Goal: Information Seeking & Learning: Learn about a topic

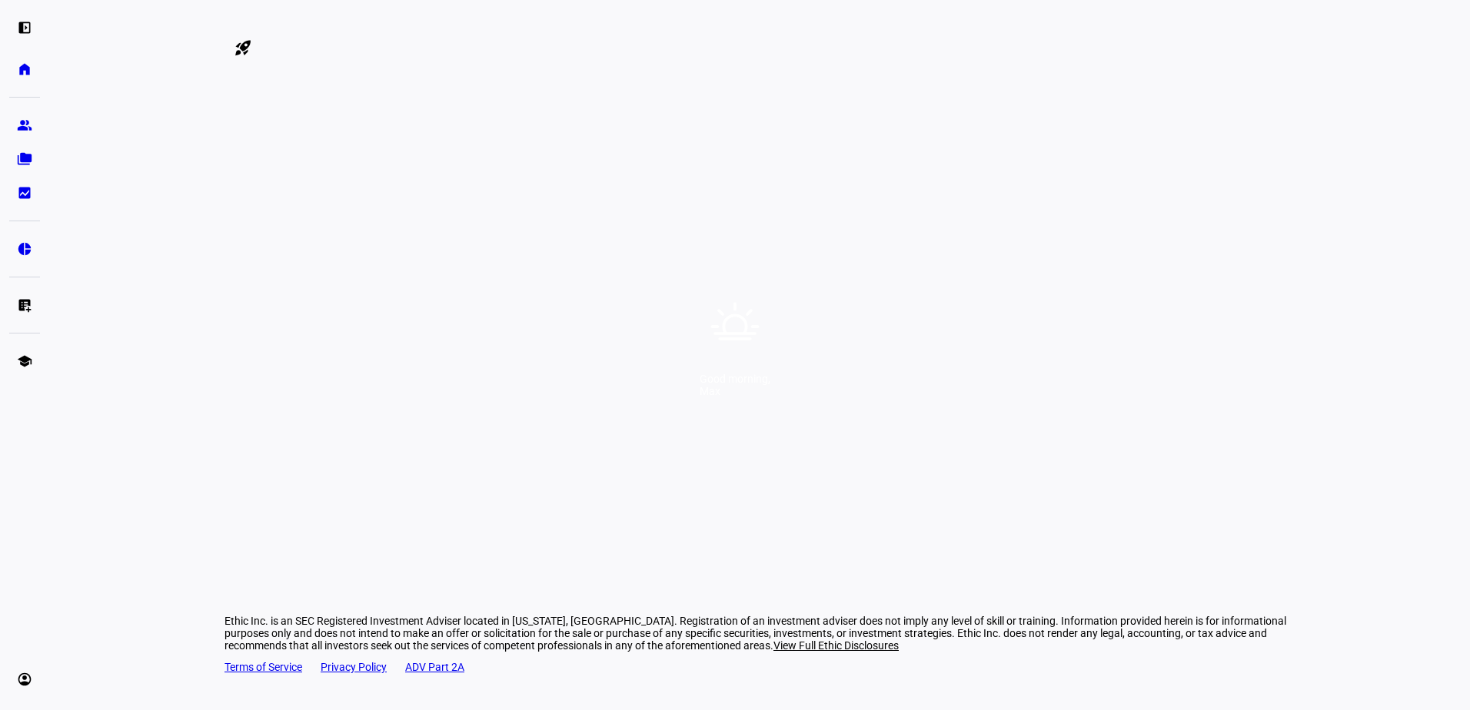
click at [844, 318] on div "Good morning, [PERSON_NAME]" at bounding box center [735, 355] width 1470 height 710
click at [689, 327] on div "Good morning, [PERSON_NAME]" at bounding box center [735, 355] width 1470 height 710
click at [839, 321] on div "Good morning, [PERSON_NAME]" at bounding box center [735, 355] width 1470 height 710
click at [883, 410] on div "Good morning, [PERSON_NAME]" at bounding box center [735, 355] width 1470 height 710
click at [950, 407] on div "Good morning, [PERSON_NAME]" at bounding box center [735, 355] width 1470 height 710
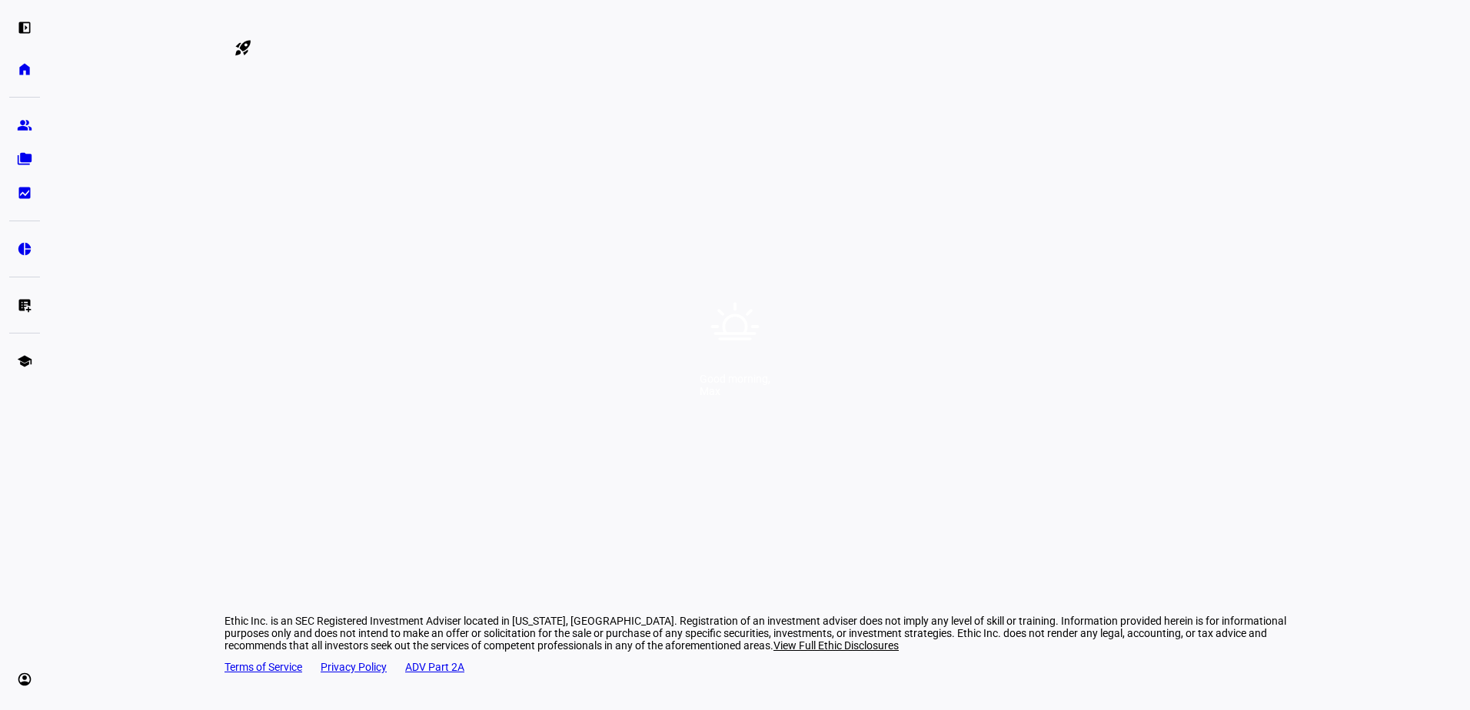
click at [770, 385] on div "Good morning," at bounding box center [734, 379] width 71 height 12
click at [748, 461] on div "Good morning, [PERSON_NAME]" at bounding box center [735, 355] width 1470 height 710
click at [953, 424] on div "Good morning, [PERSON_NAME]" at bounding box center [735, 355] width 1470 height 710
click at [935, 395] on div "Good morning, [PERSON_NAME]" at bounding box center [735, 355] width 1470 height 710
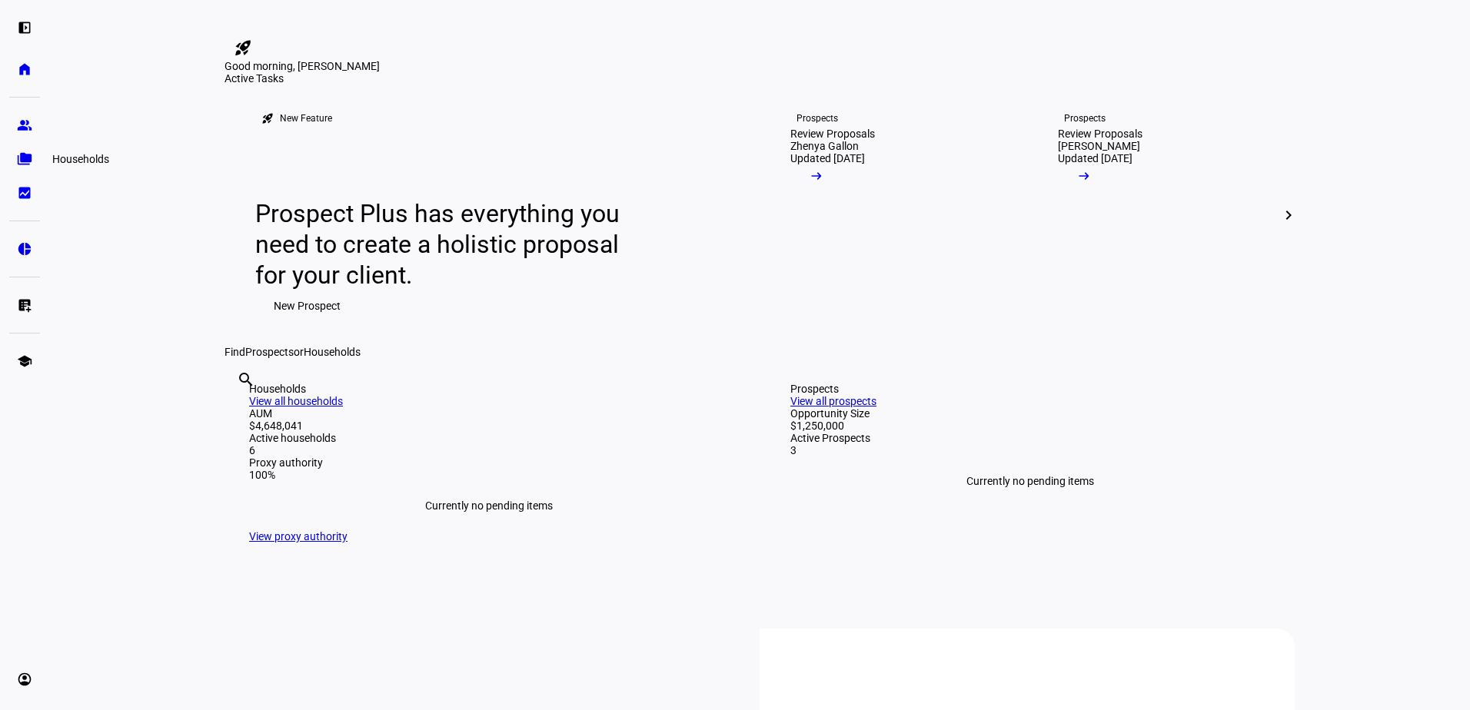
click at [26, 157] on eth-mat-symbol "folder_copy" at bounding box center [24, 158] width 15 height 15
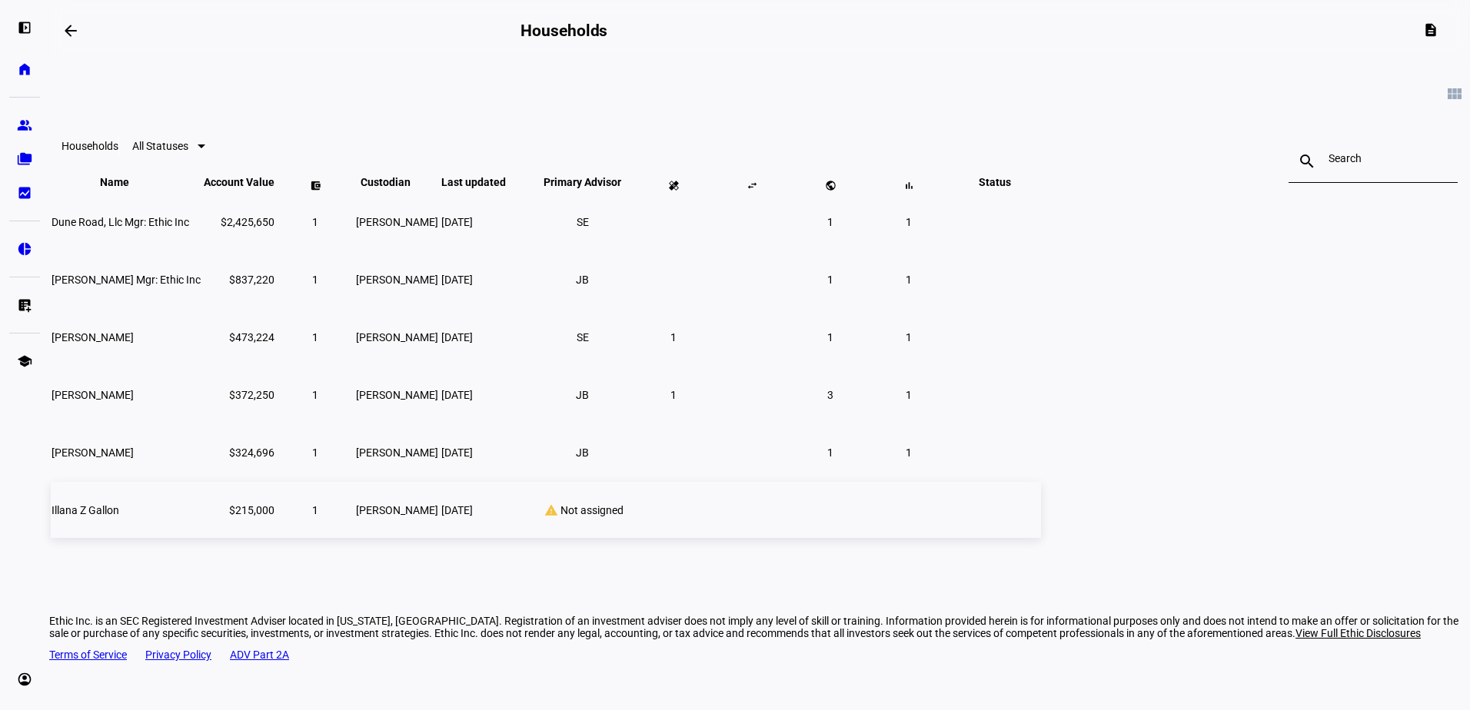
click at [439, 538] on td "[PERSON_NAME]" at bounding box center [397, 510] width 84 height 56
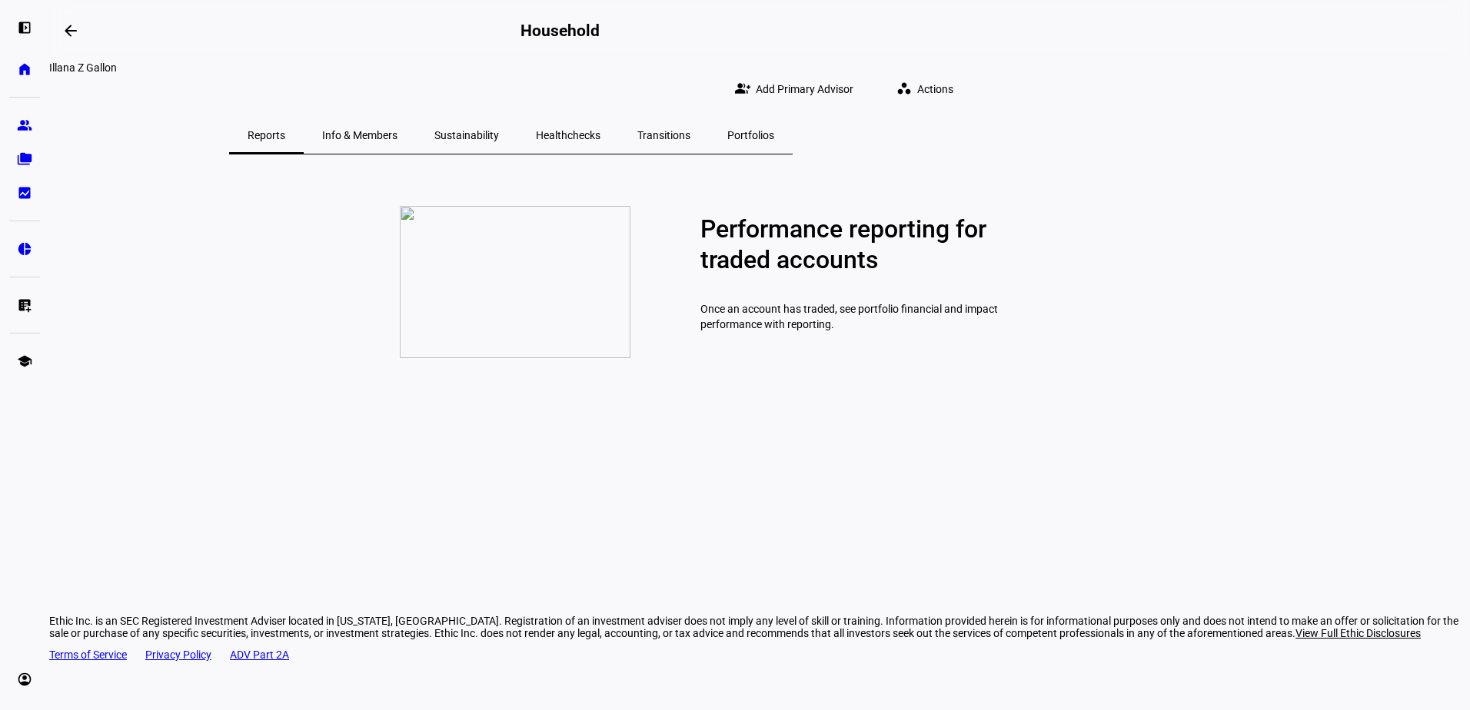
click at [397, 130] on span "Info & Members" at bounding box center [359, 135] width 75 height 11
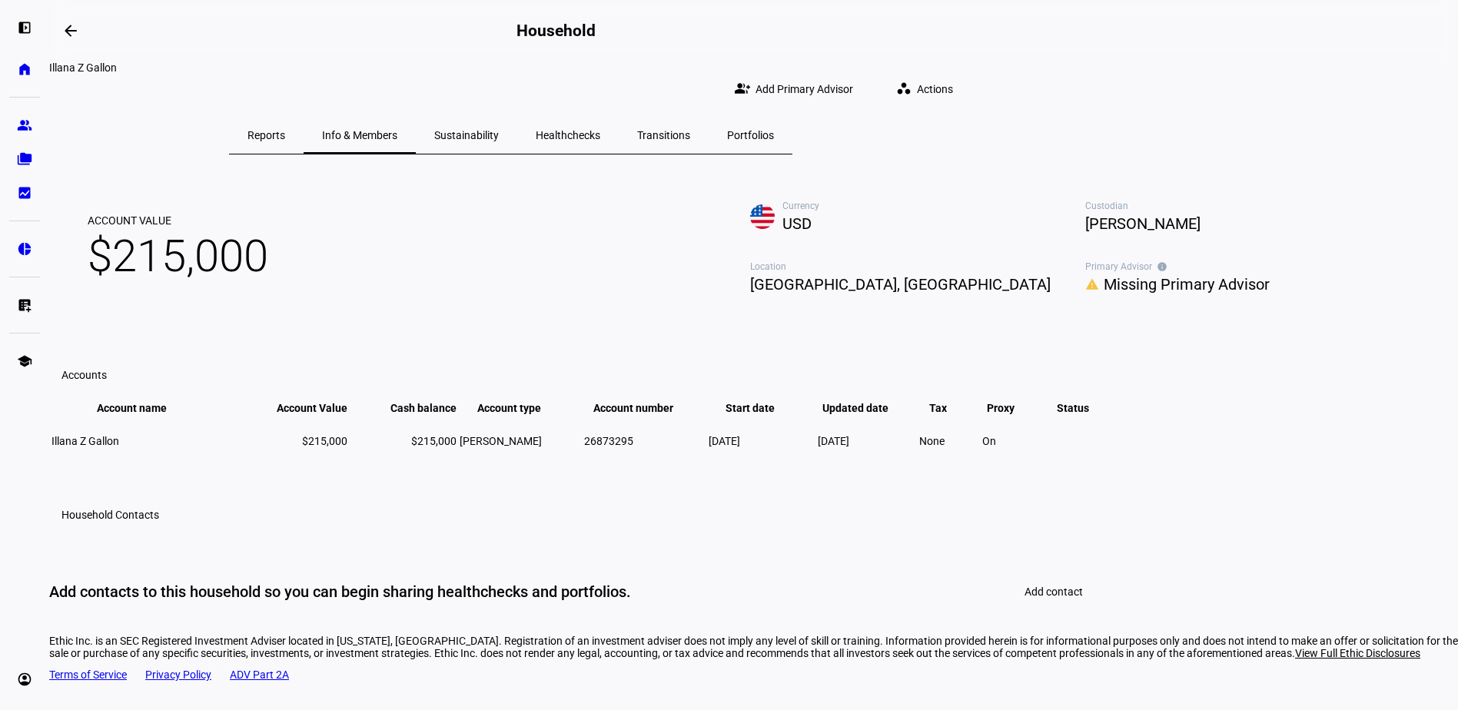
click at [499, 130] on span "Sustainability" at bounding box center [466, 135] width 65 height 11
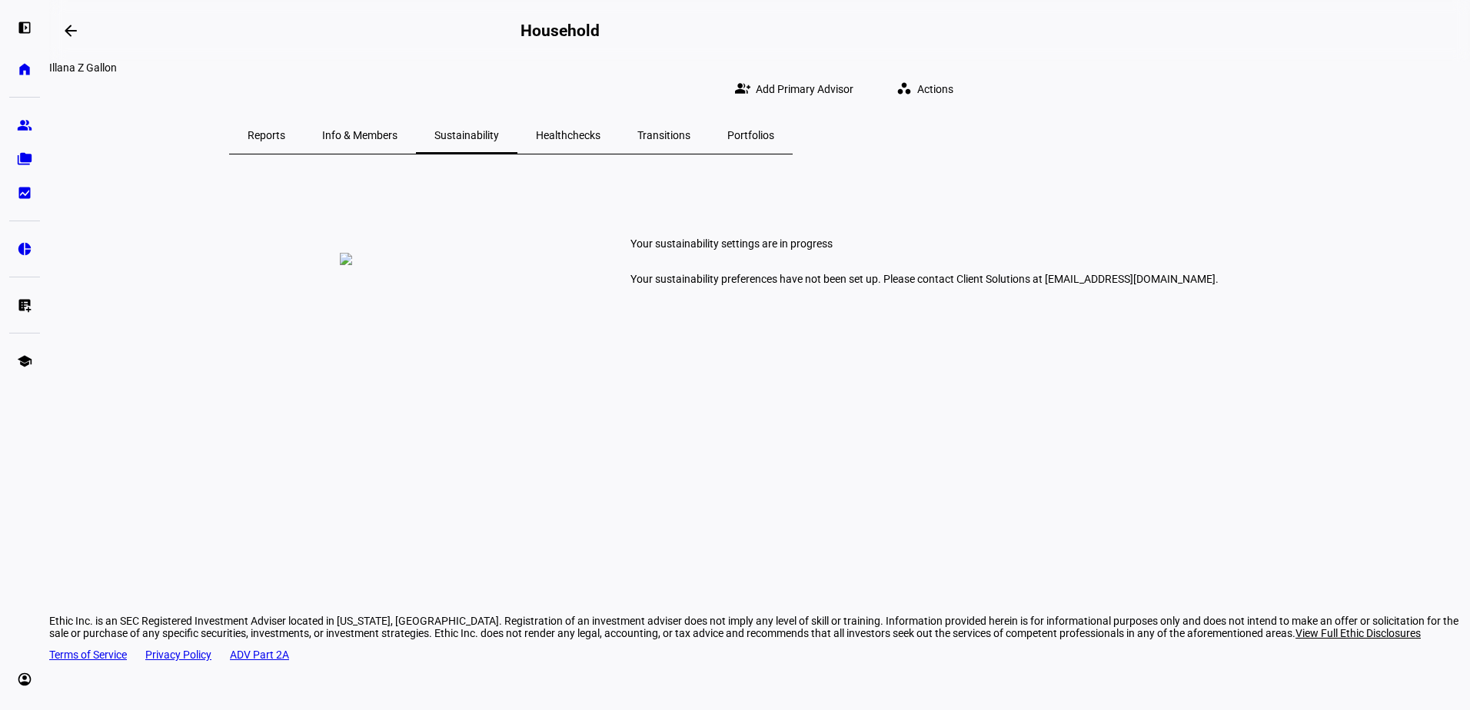
click at [600, 130] on span "Healthchecks" at bounding box center [568, 135] width 65 height 11
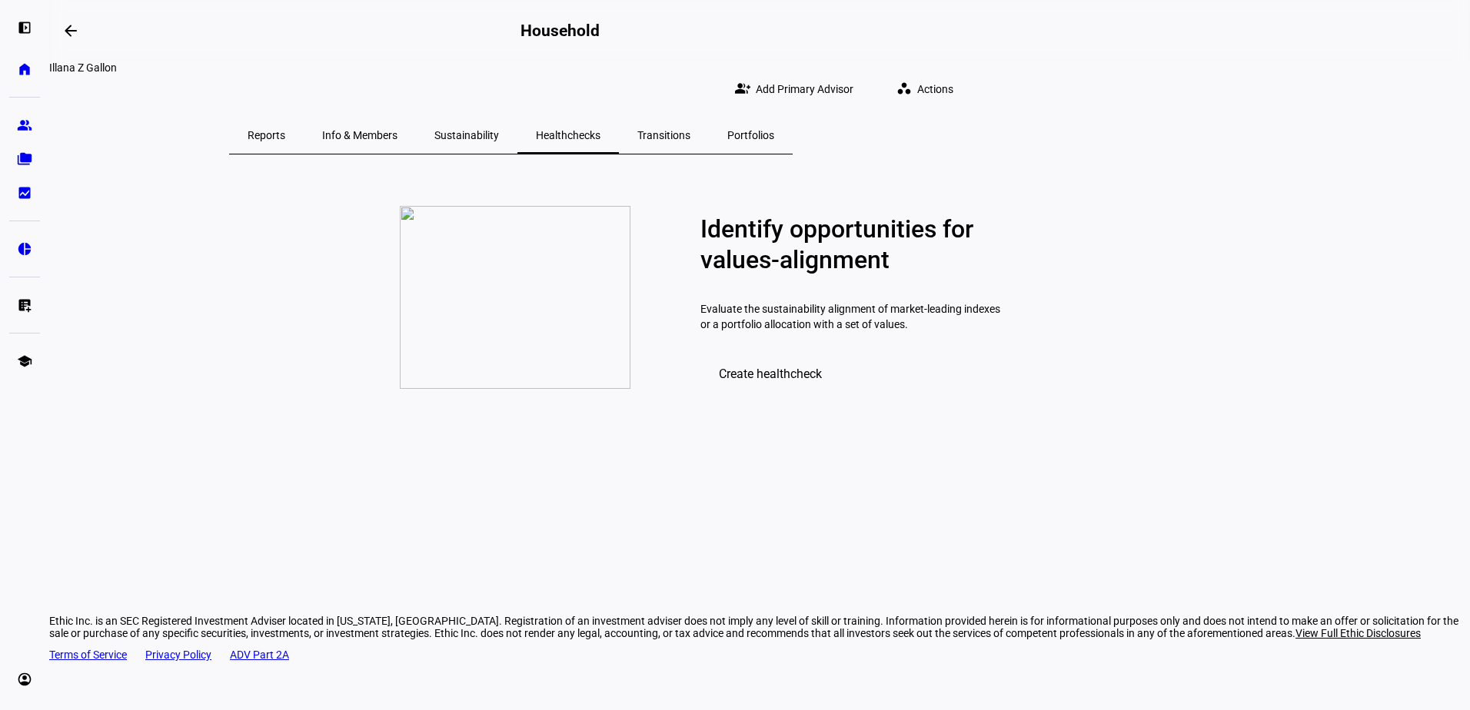
click at [690, 130] on span "Transitions" at bounding box center [663, 135] width 53 height 11
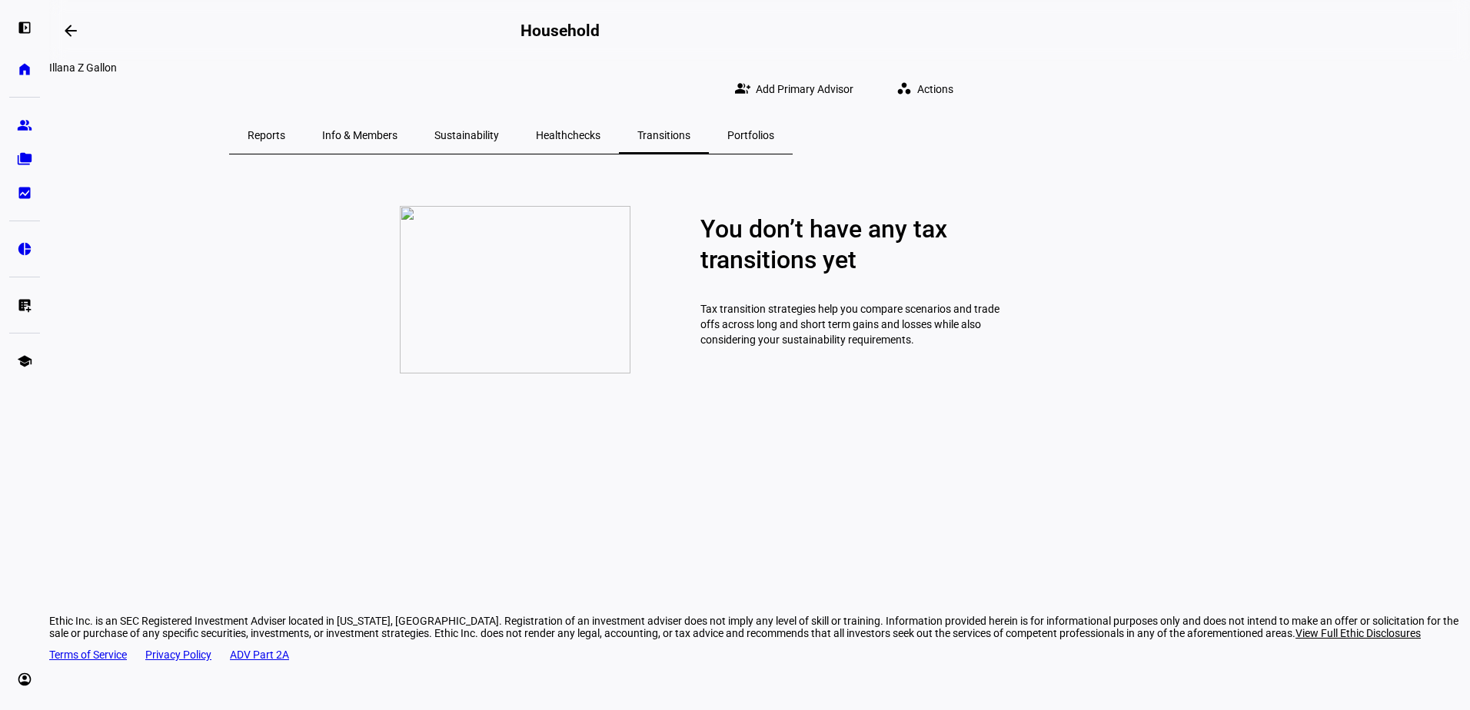
click at [774, 130] on span "Portfolios" at bounding box center [750, 135] width 47 height 11
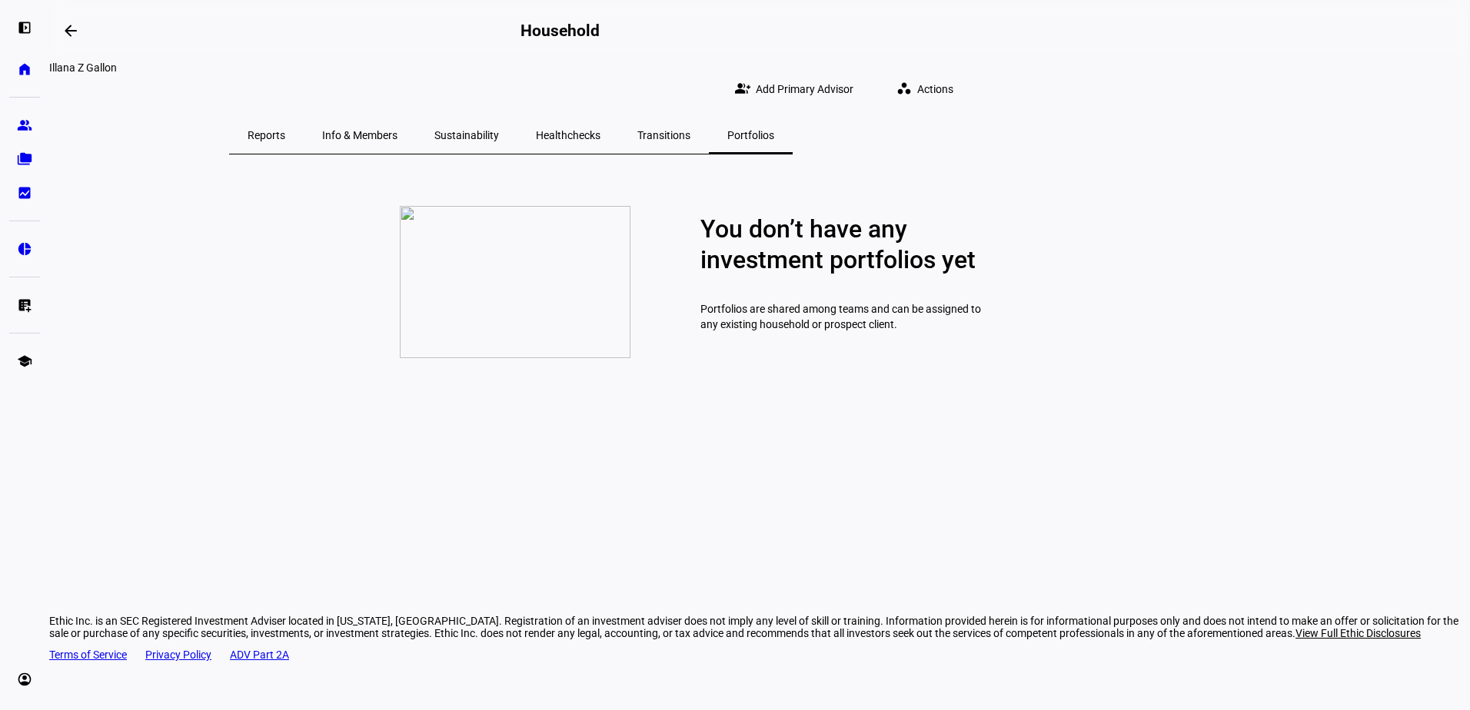
click at [285, 130] on span "Reports" at bounding box center [266, 135] width 38 height 11
click at [397, 130] on span "Info & Members" at bounding box center [359, 135] width 75 height 11
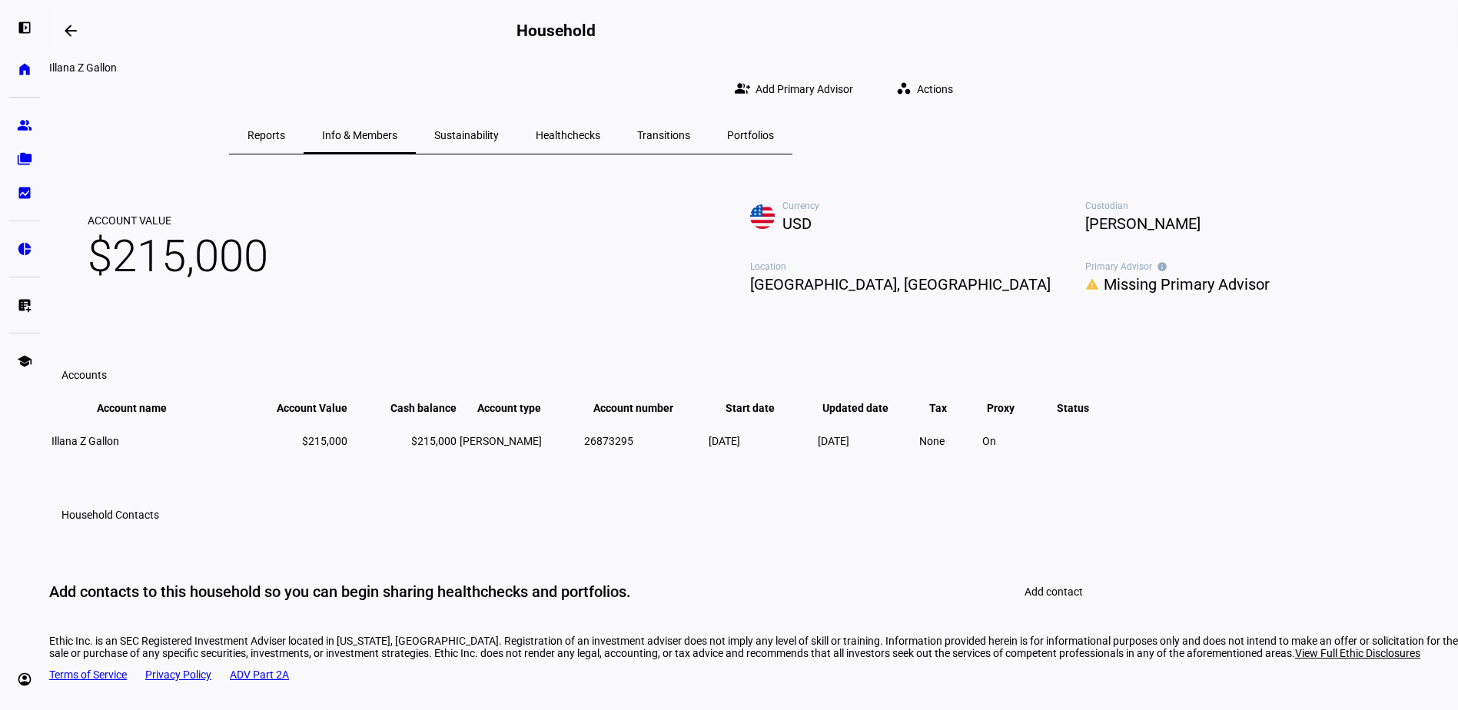
click at [285, 130] on span "Reports" at bounding box center [266, 135] width 38 height 11
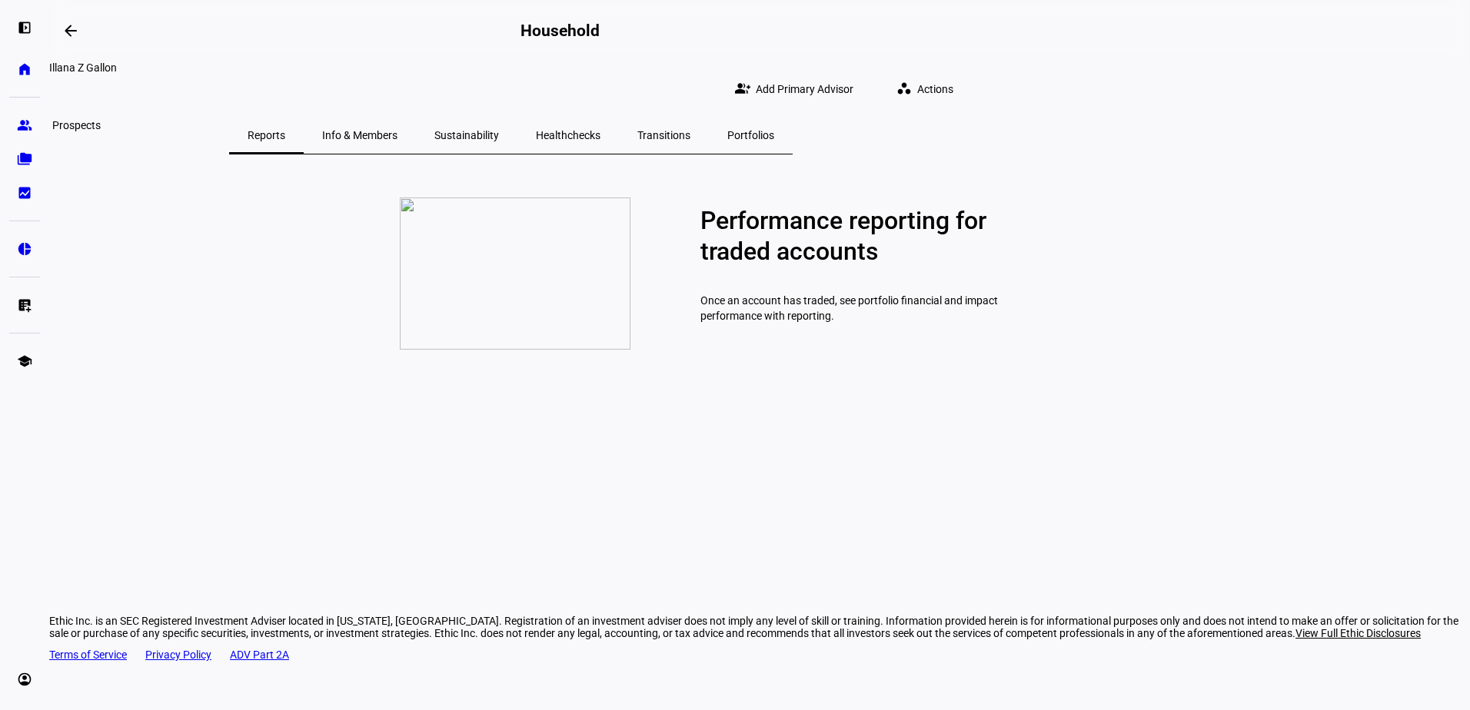
click at [25, 128] on eth-mat-symbol "group" at bounding box center [24, 125] width 15 height 15
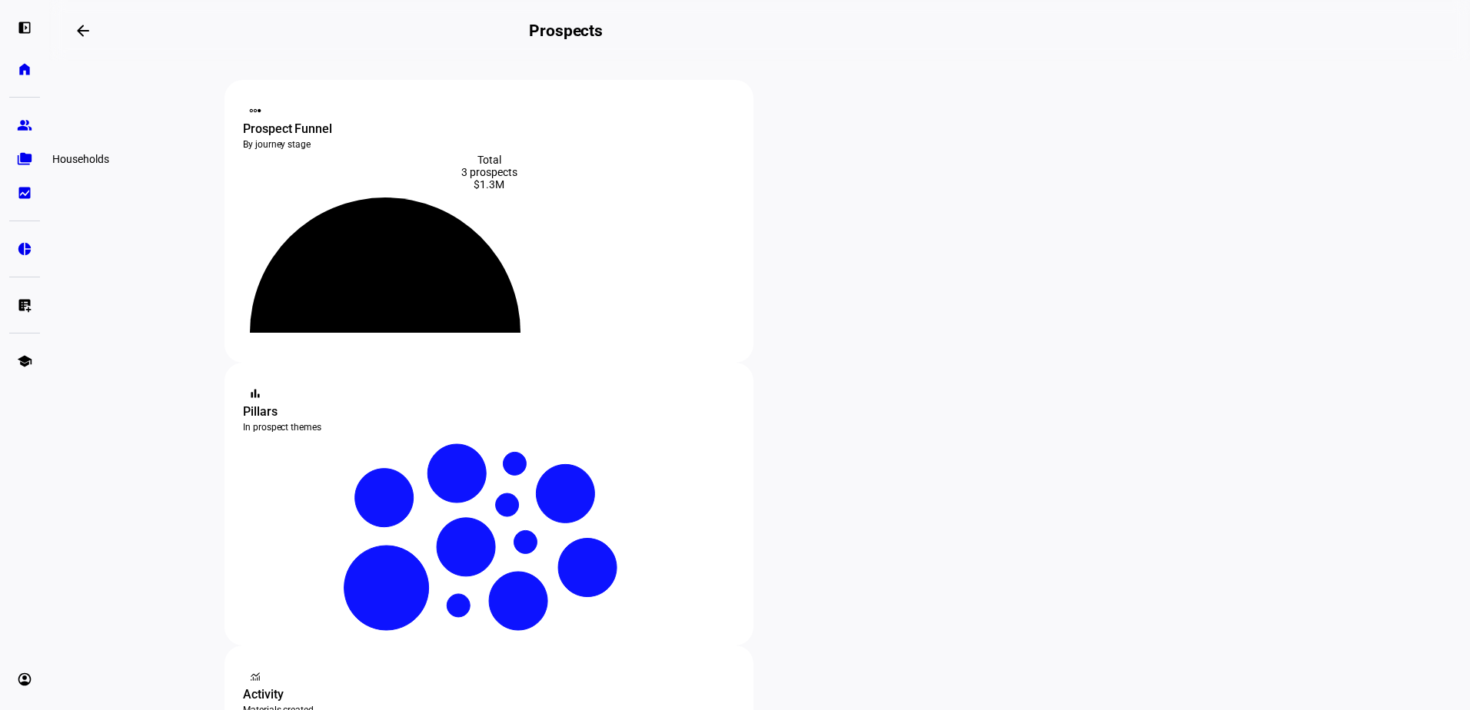
click at [19, 153] on eth-mat-symbol "folder_copy" at bounding box center [24, 158] width 15 height 15
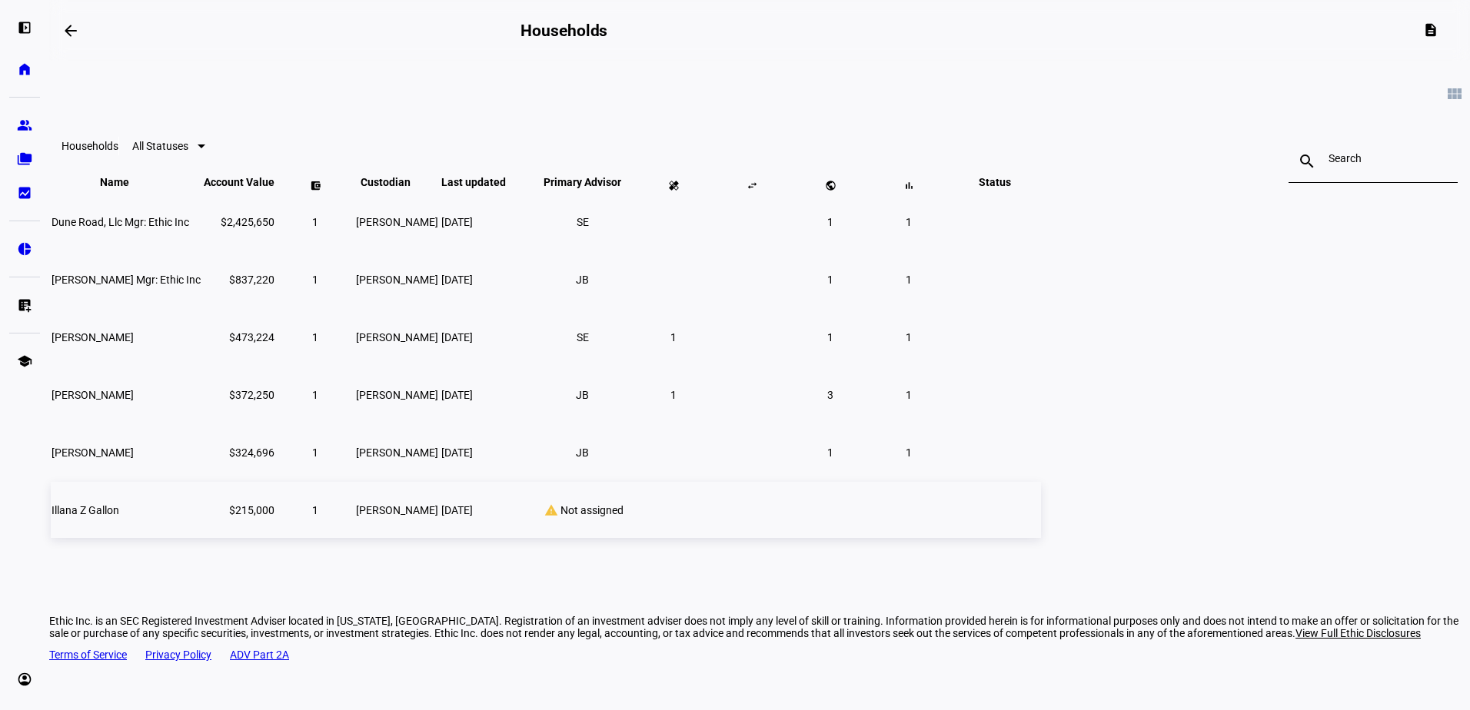
click at [275, 534] on td "$215,000" at bounding box center [239, 510] width 72 height 56
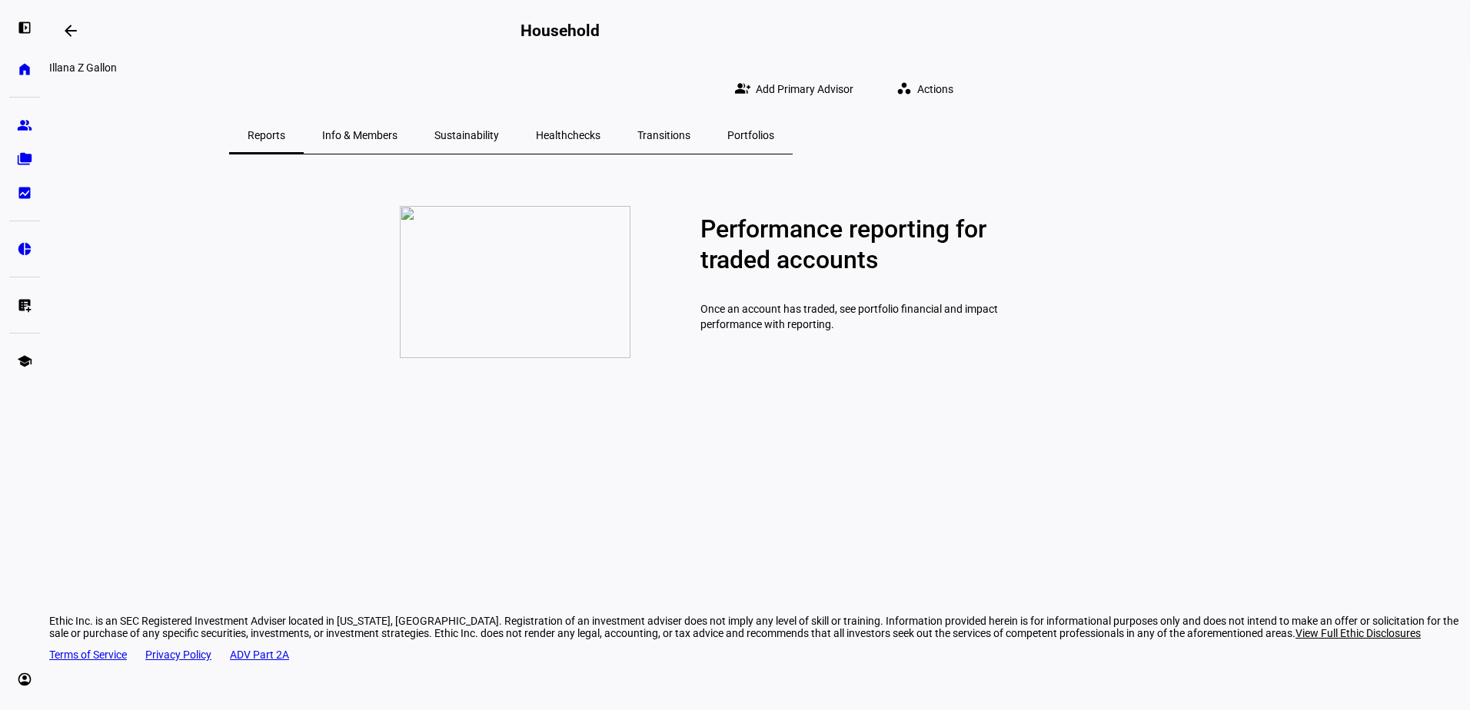
click at [690, 130] on span "Transitions" at bounding box center [663, 135] width 53 height 11
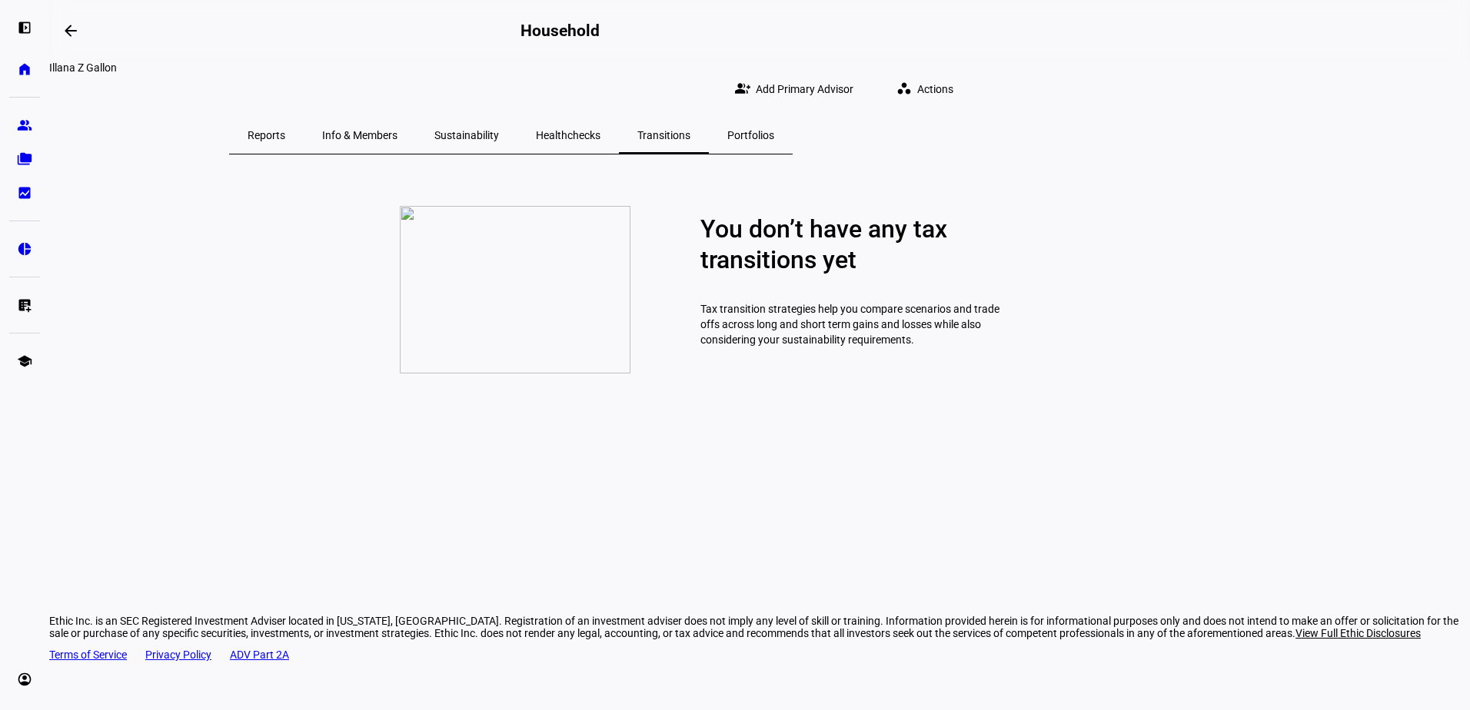
click at [774, 130] on span "Portfolios" at bounding box center [750, 135] width 47 height 11
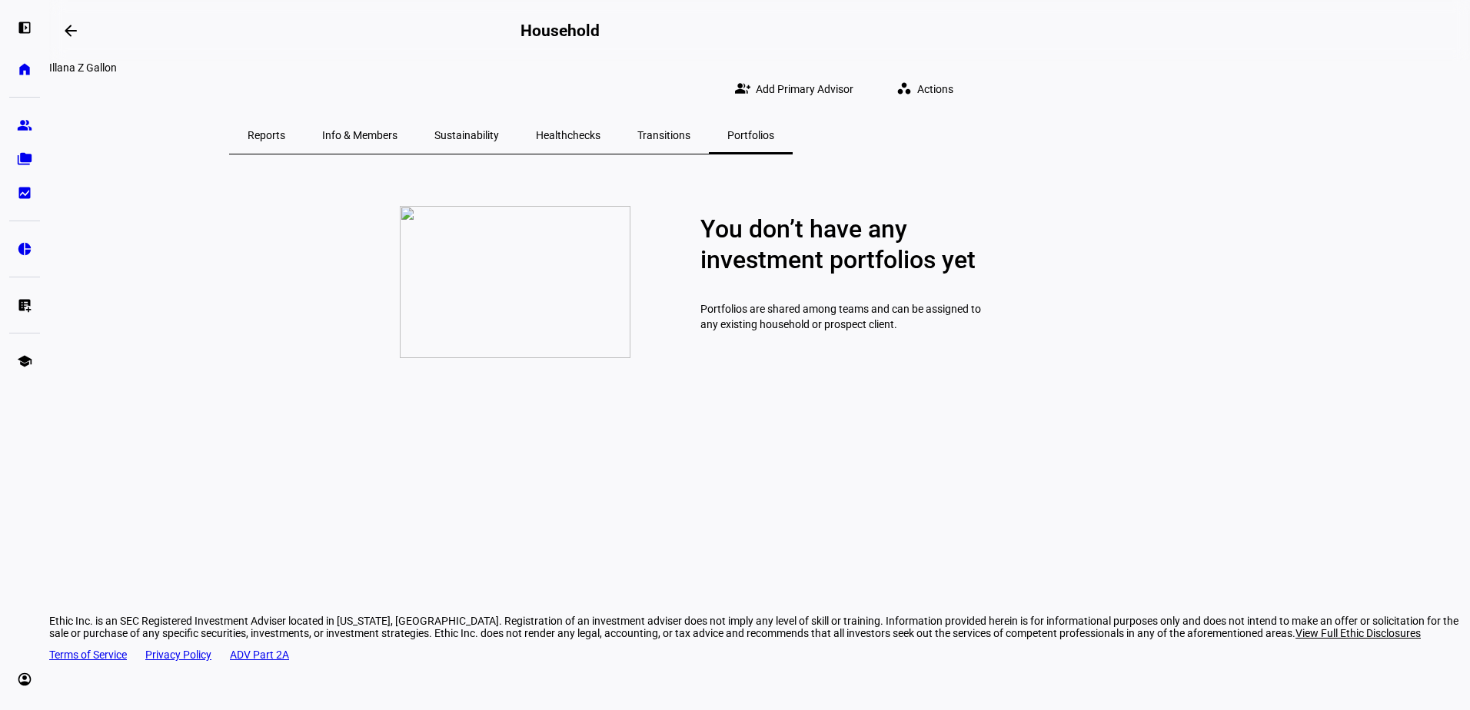
click at [499, 130] on span "Sustainability" at bounding box center [466, 135] width 65 height 11
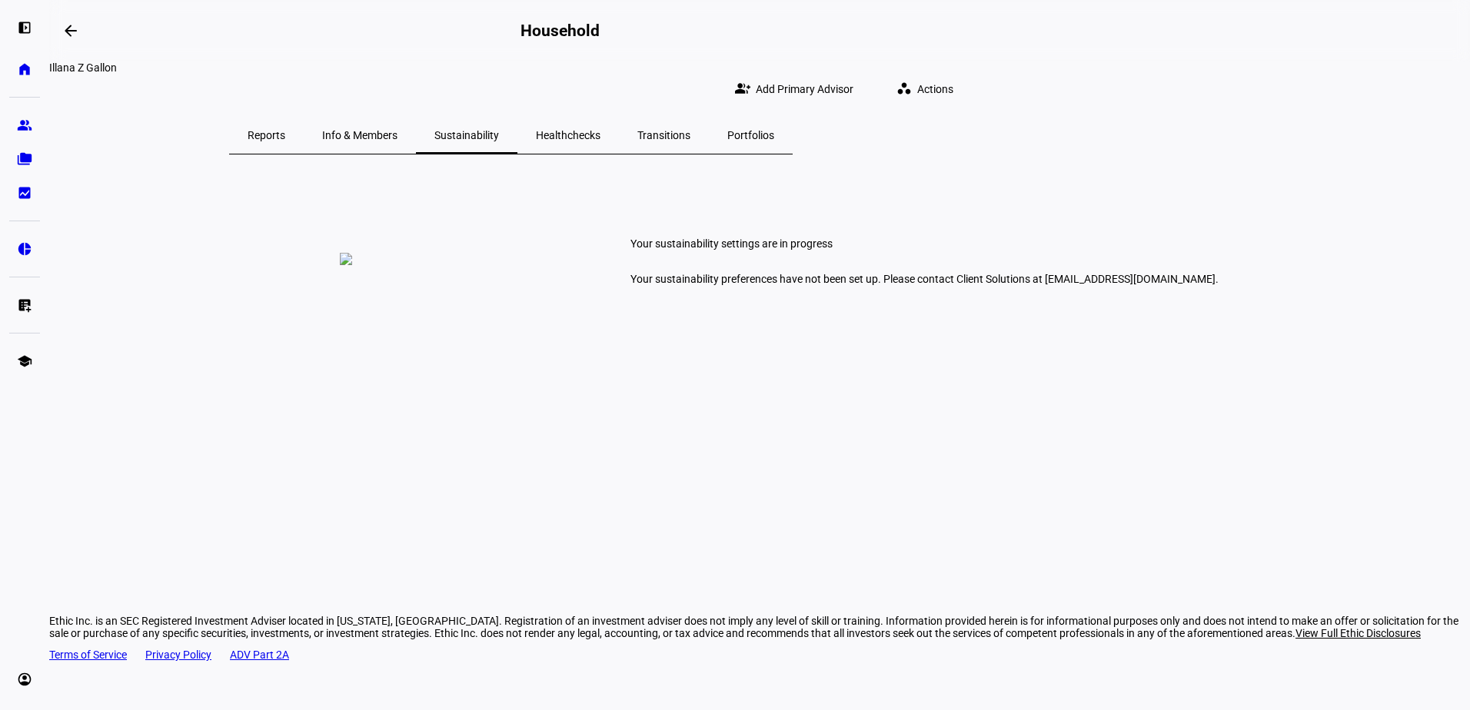
click at [397, 130] on span "Info & Members" at bounding box center [359, 135] width 75 height 11
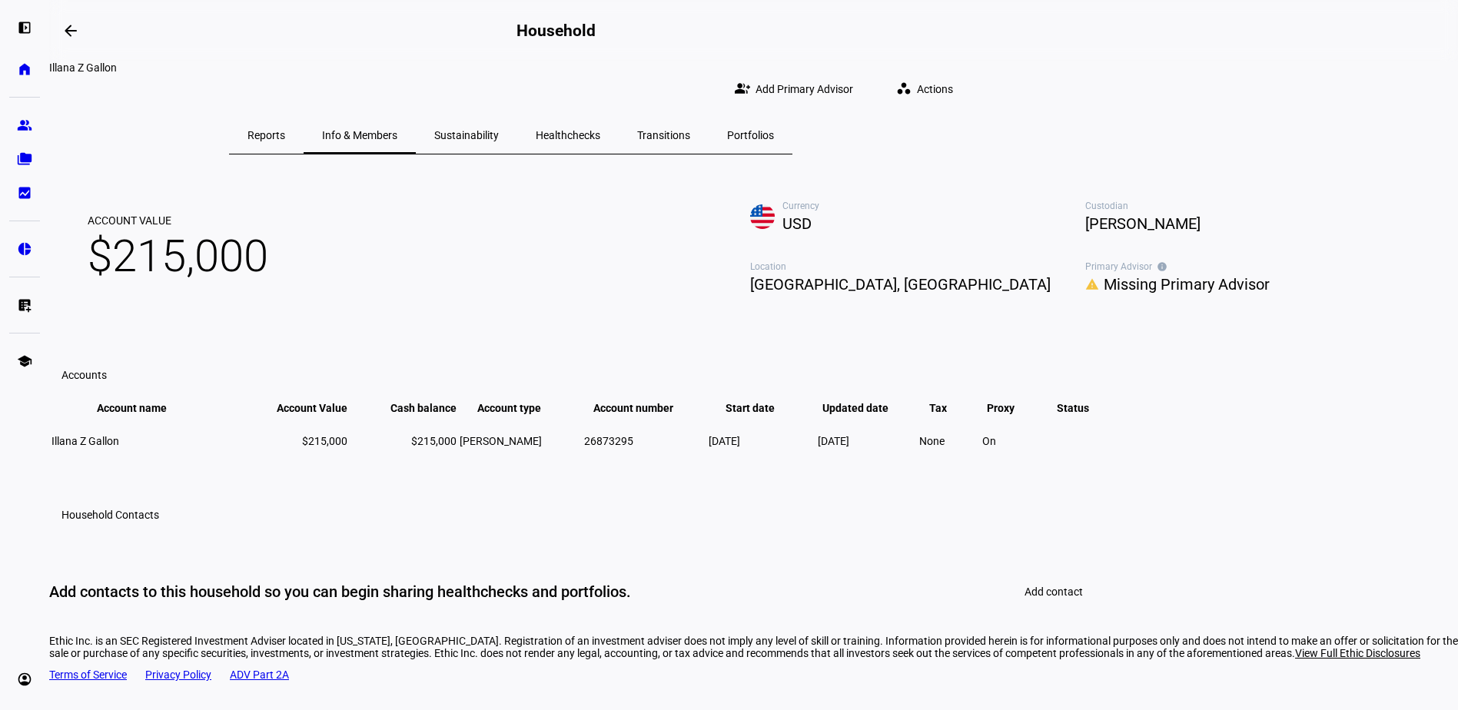
click at [853, 74] on span "Add Primary Advisor" at bounding box center [805, 89] width 98 height 31
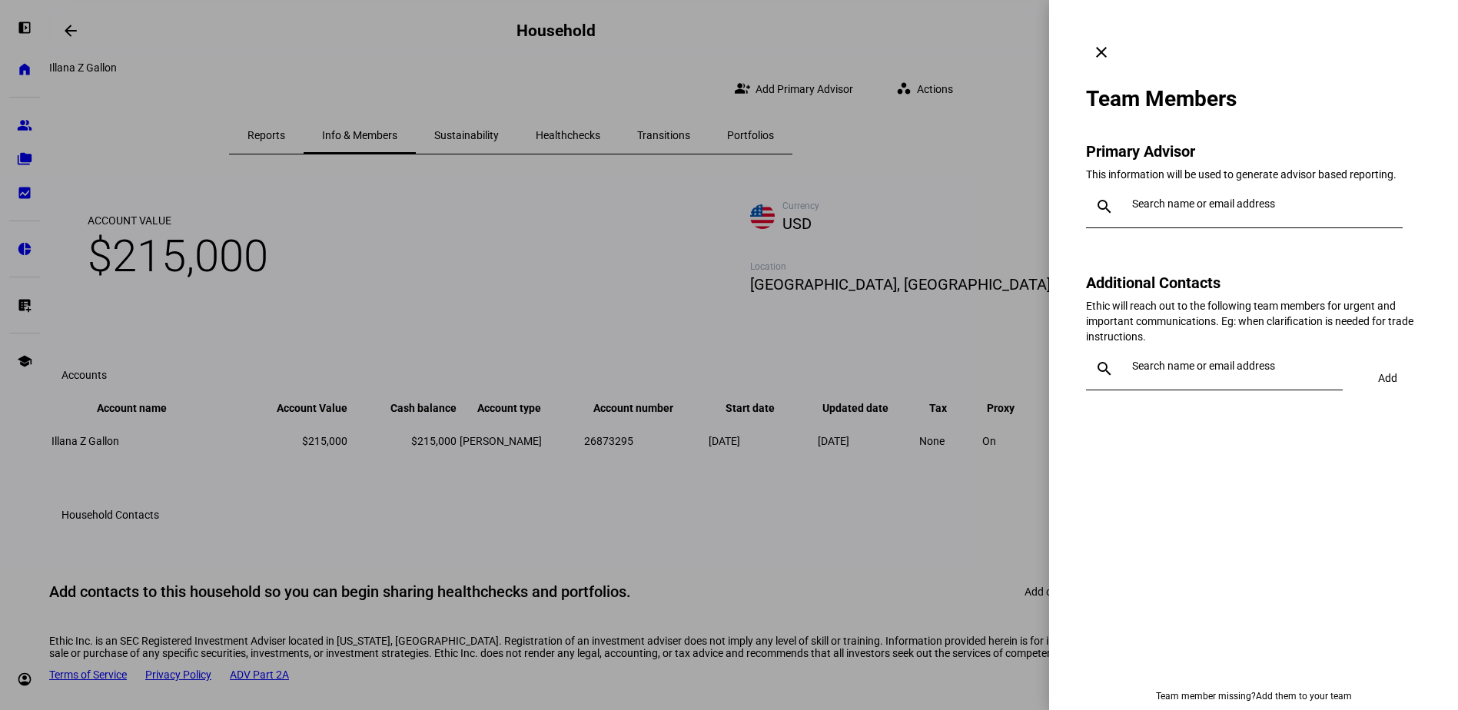
click at [1207, 198] on input "text" at bounding box center [1264, 204] width 264 height 12
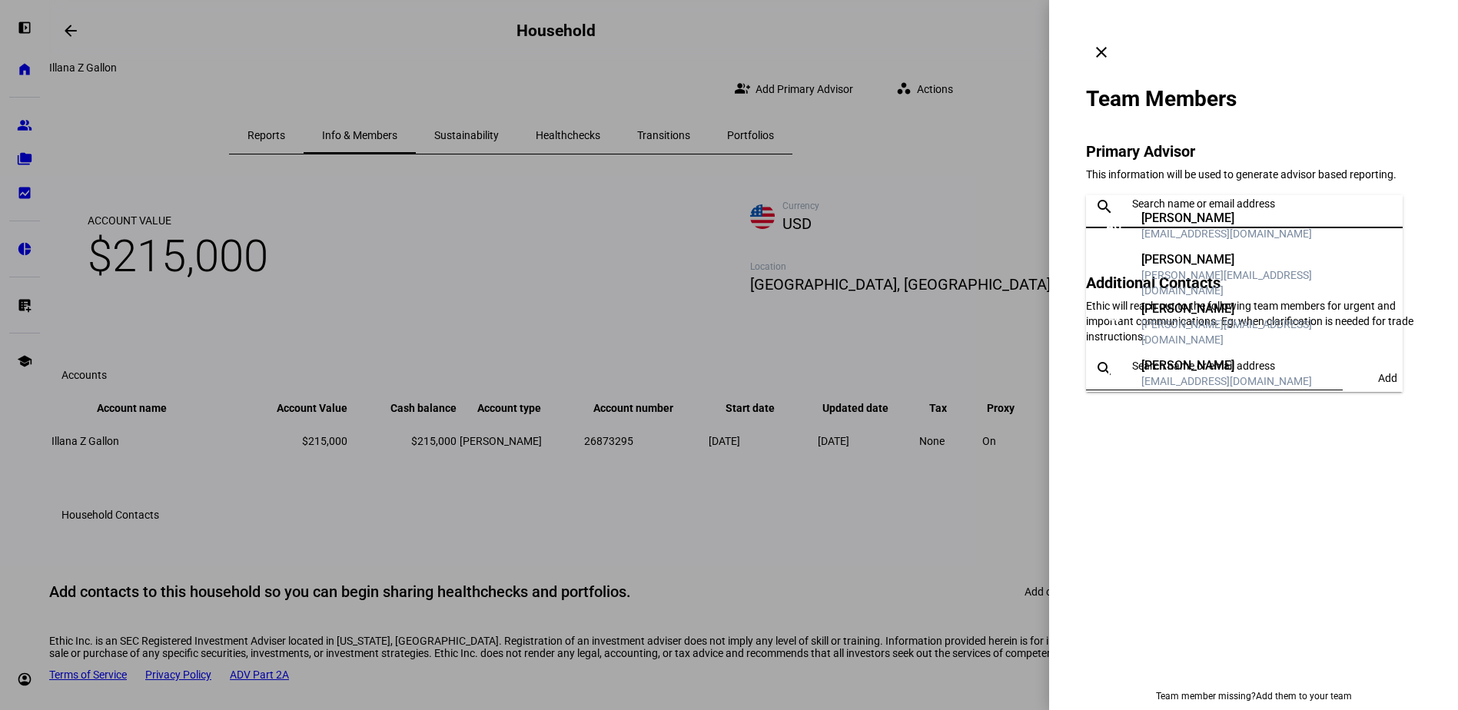
click at [1220, 327] on div "[PERSON_NAME][EMAIL_ADDRESS][DOMAIN_NAME]" at bounding box center [1265, 332] width 249 height 31
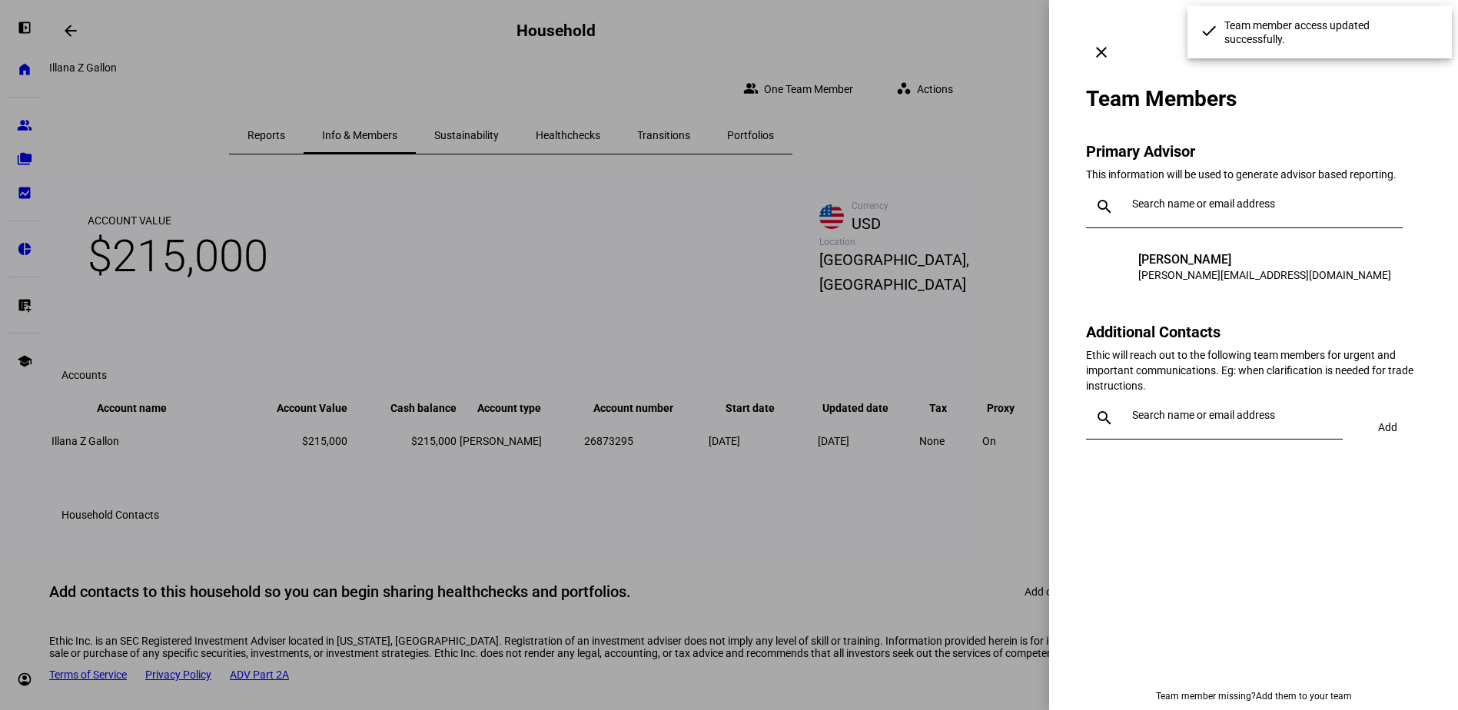
click at [964, 172] on div at bounding box center [729, 355] width 1458 height 710
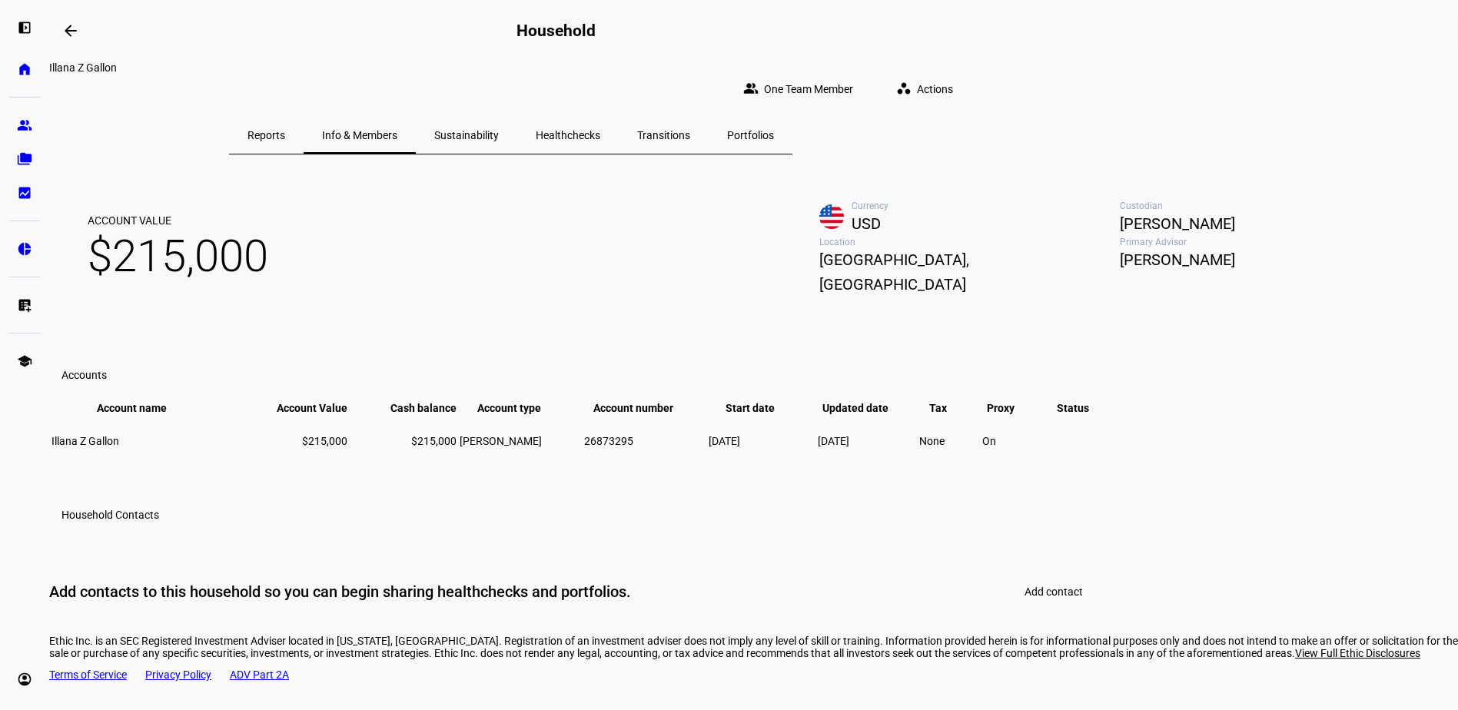
click at [499, 130] on span "Sustainability" at bounding box center [466, 135] width 65 height 11
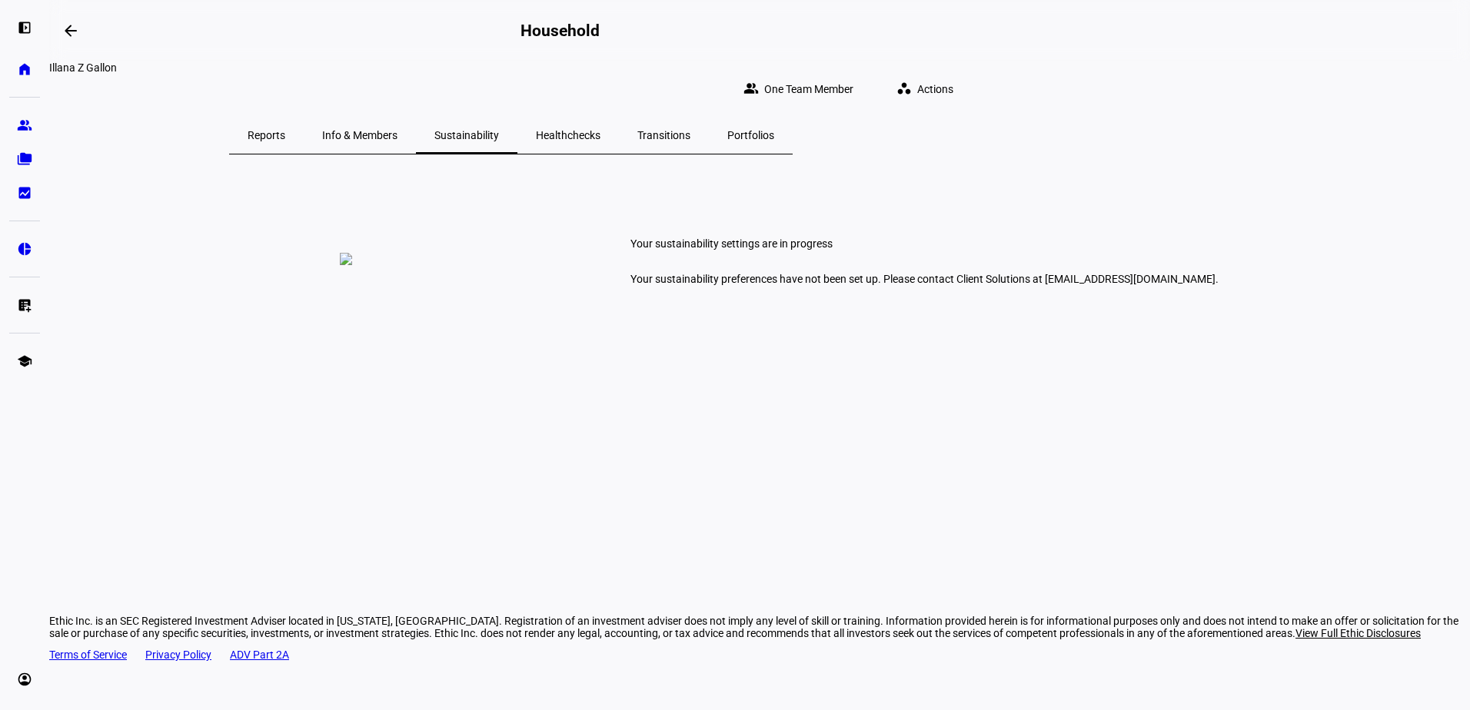
click at [600, 117] on span "Healthchecks" at bounding box center [568, 135] width 65 height 37
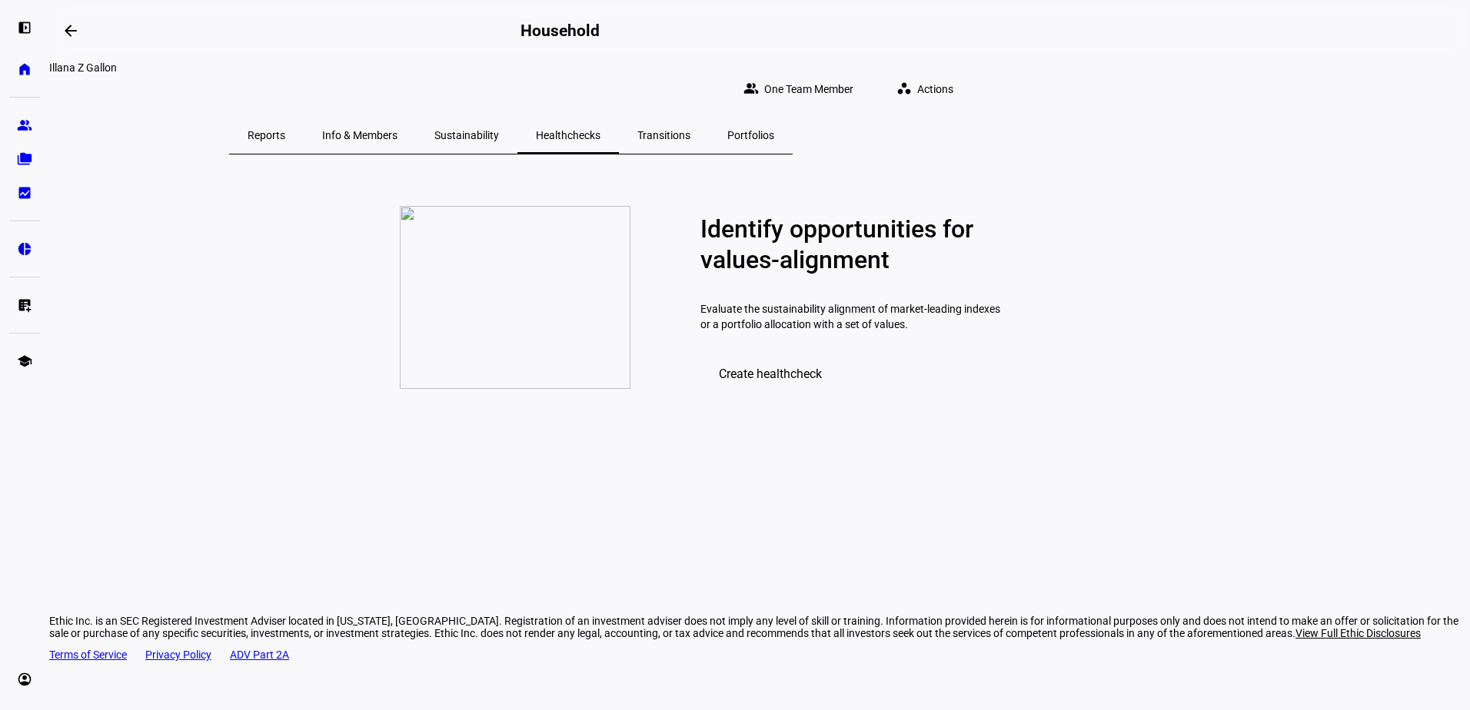
click at [397, 130] on span "Info & Members" at bounding box center [359, 135] width 75 height 11
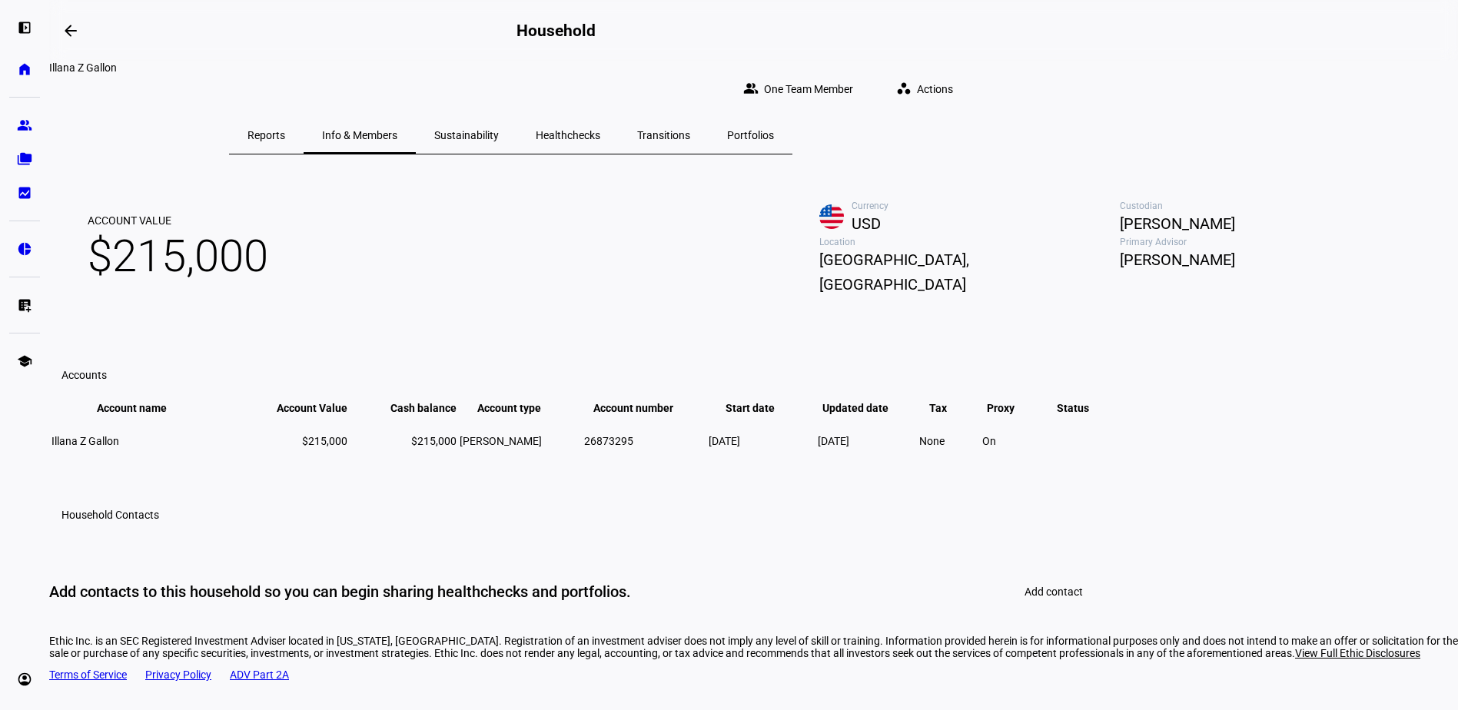
click at [499, 130] on span "Sustainability" at bounding box center [466, 135] width 65 height 11
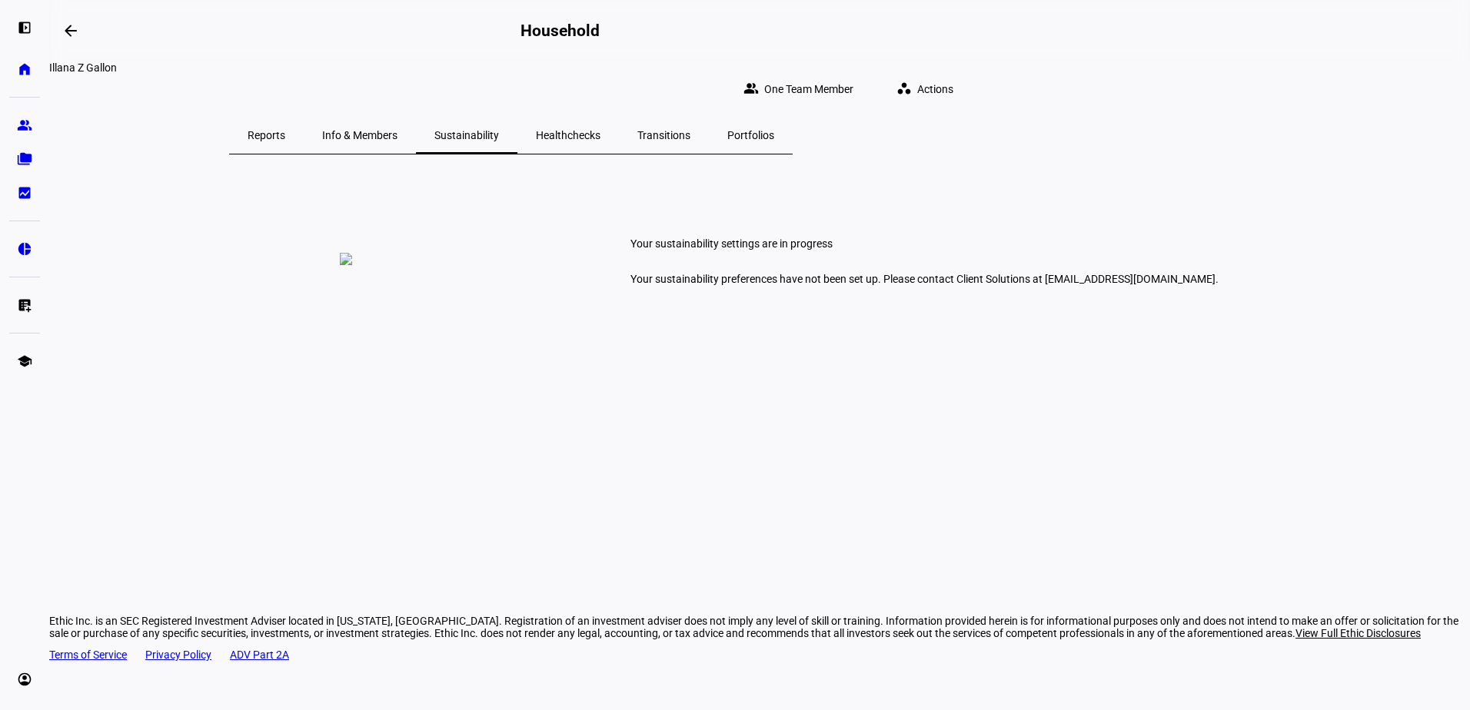
click at [600, 117] on span "Healthchecks" at bounding box center [568, 135] width 65 height 37
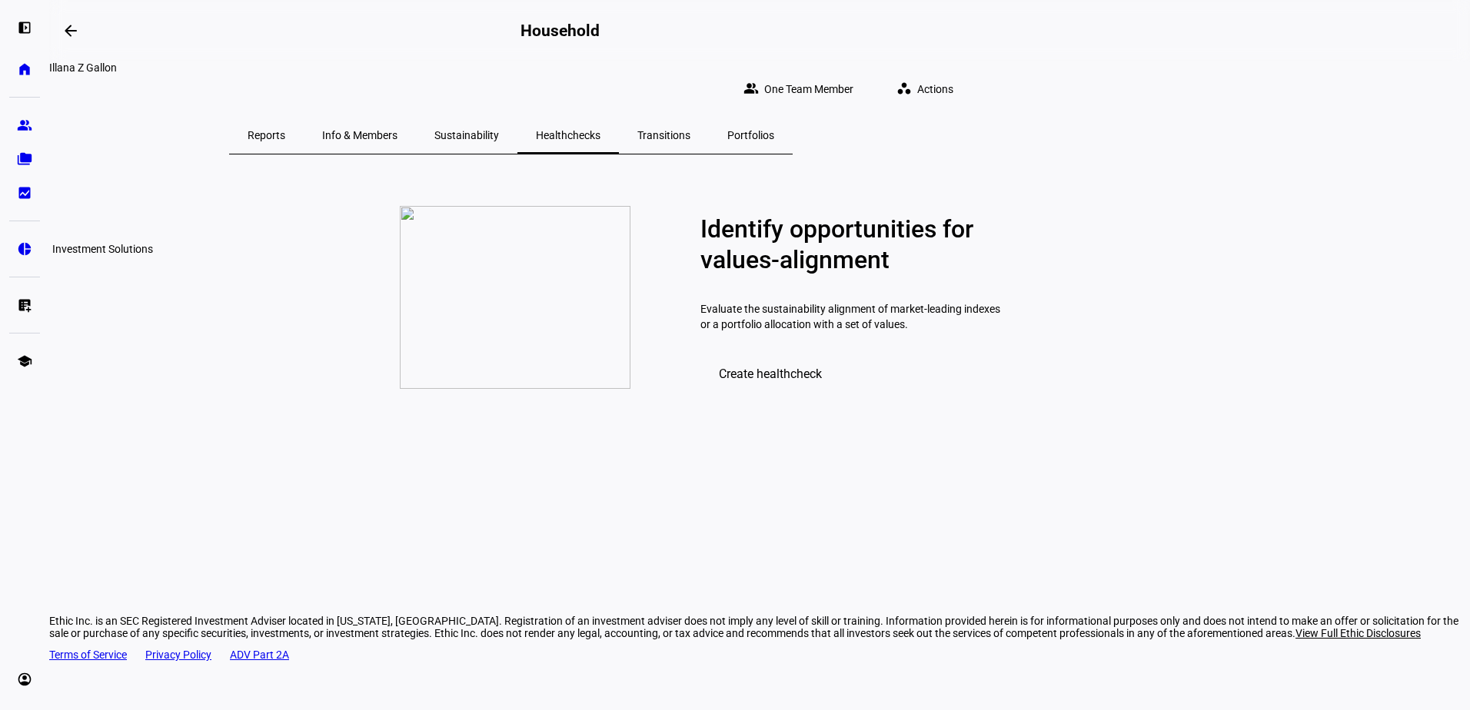
click at [32, 248] on link "pie_chart Investment Solutions" at bounding box center [24, 249] width 31 height 31
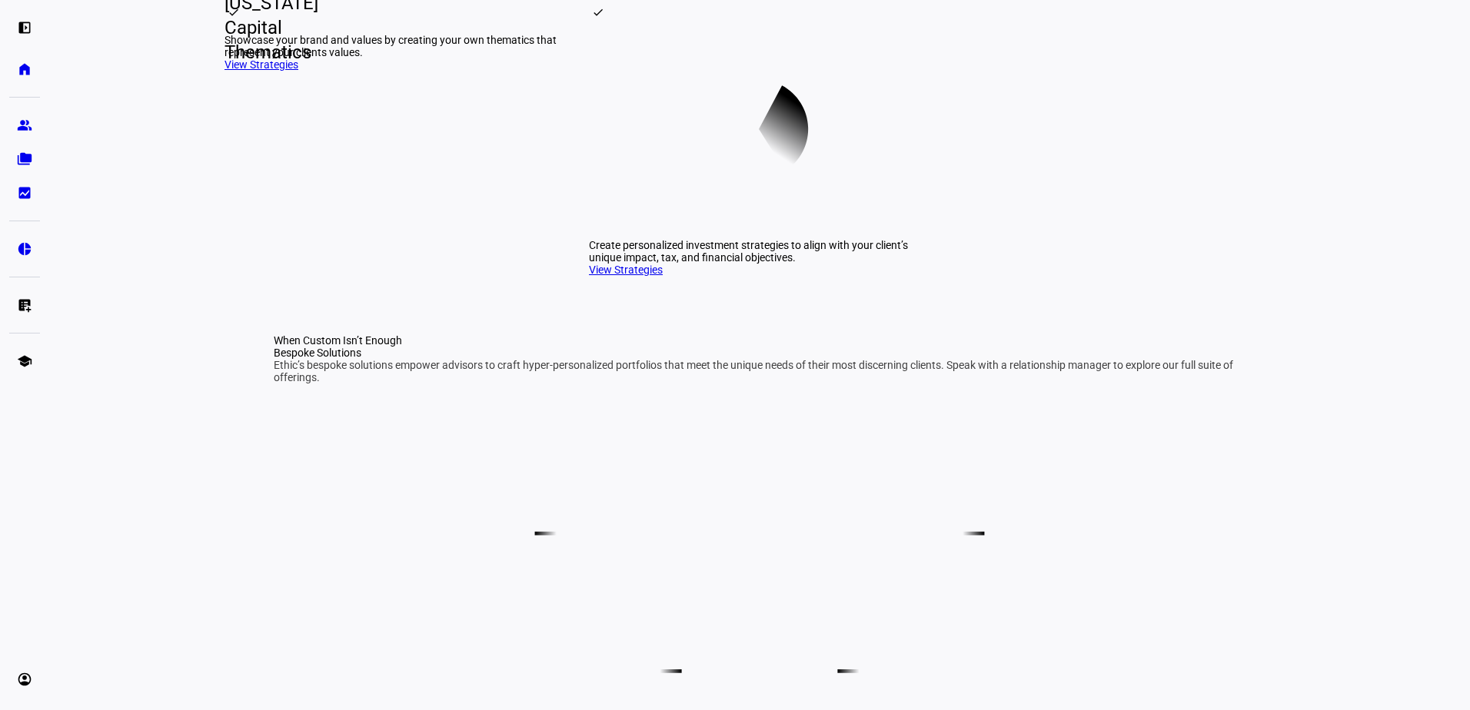
scroll to position [538, 0]
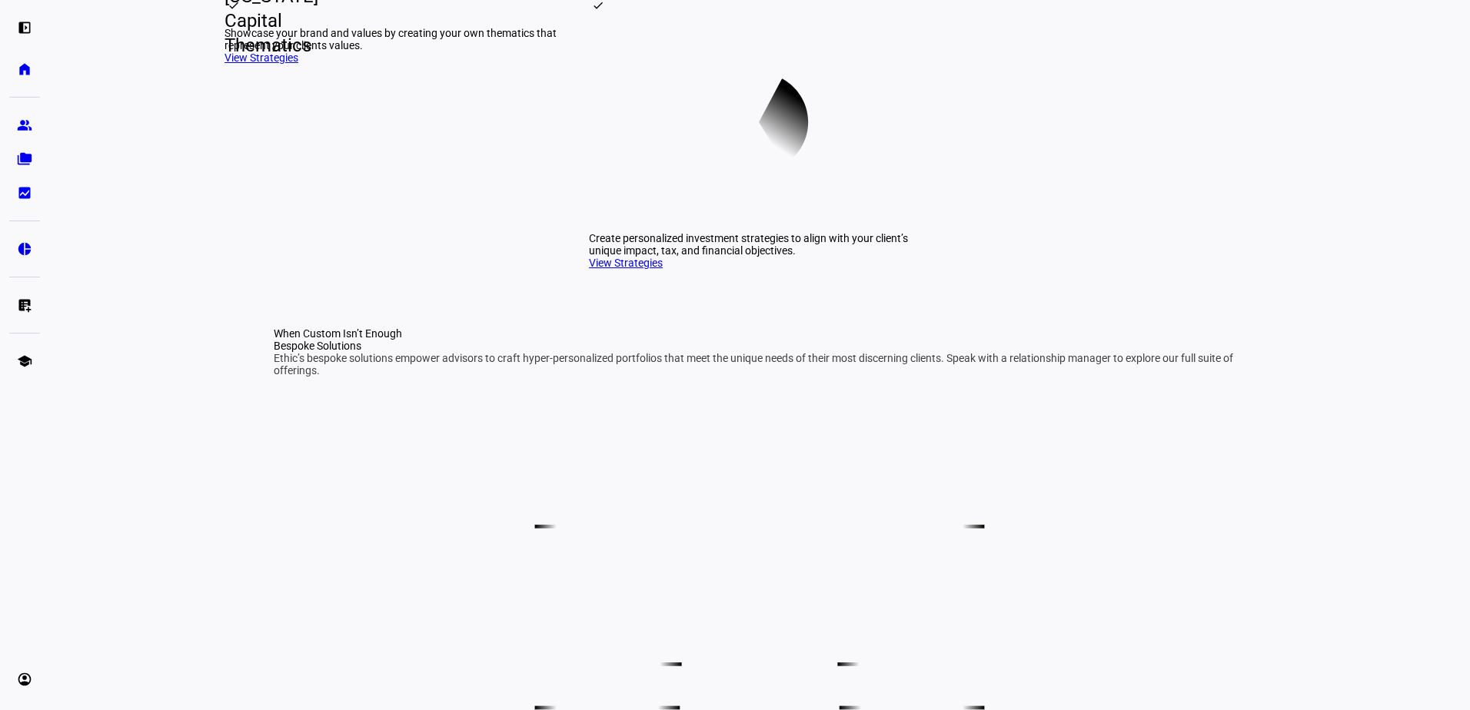
click at [237, 58] on span "[US_STATE] Capital Thematics" at bounding box center [224, 21] width 25 height 74
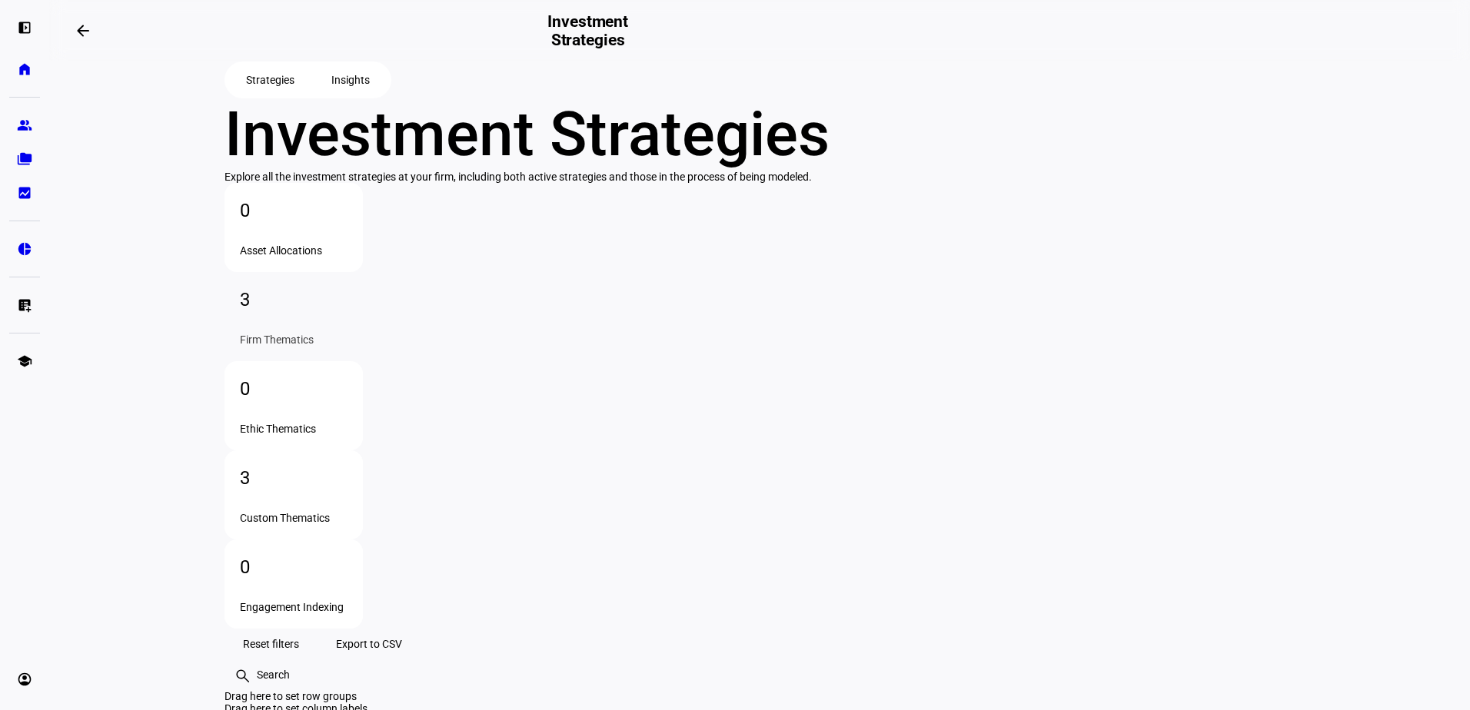
scroll to position [167, 0]
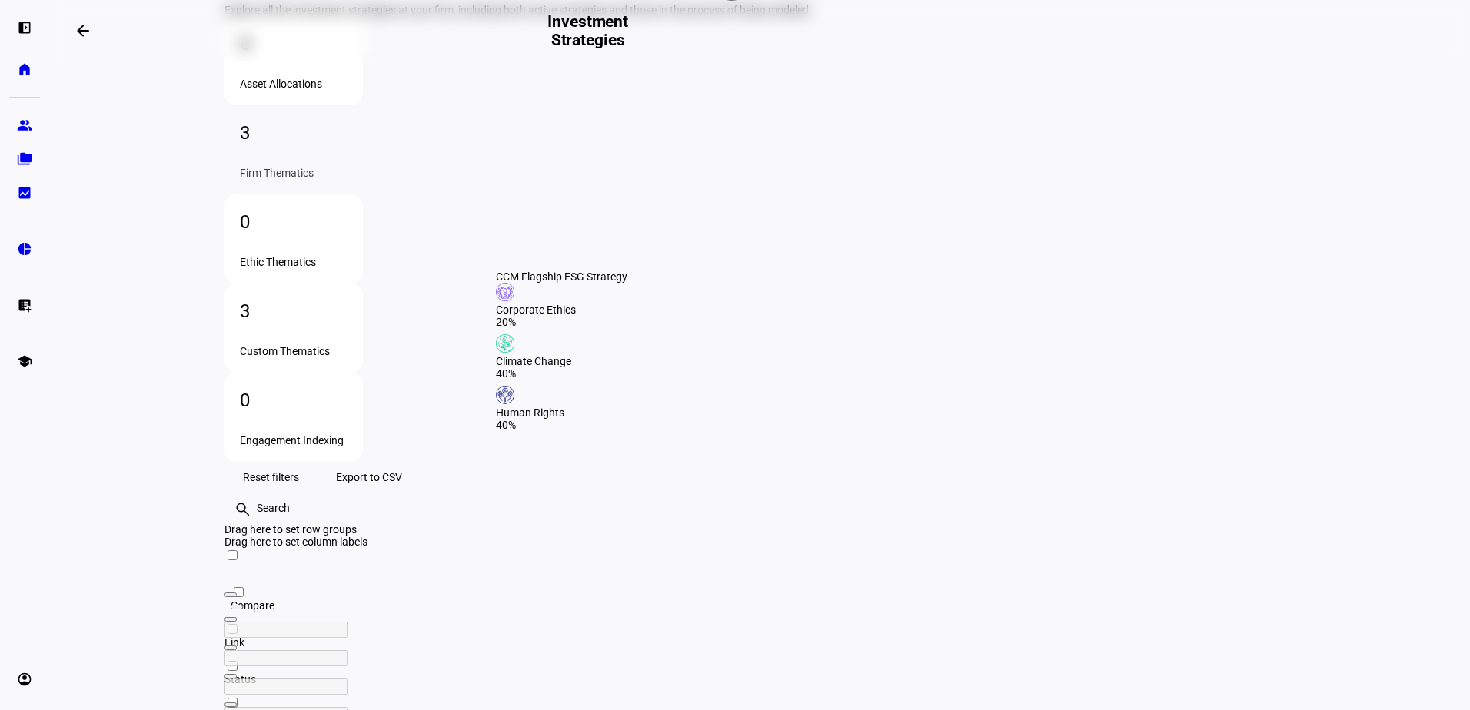
click at [733, 523] on div "Drag here to set row groups" at bounding box center [759, 529] width 1070 height 12
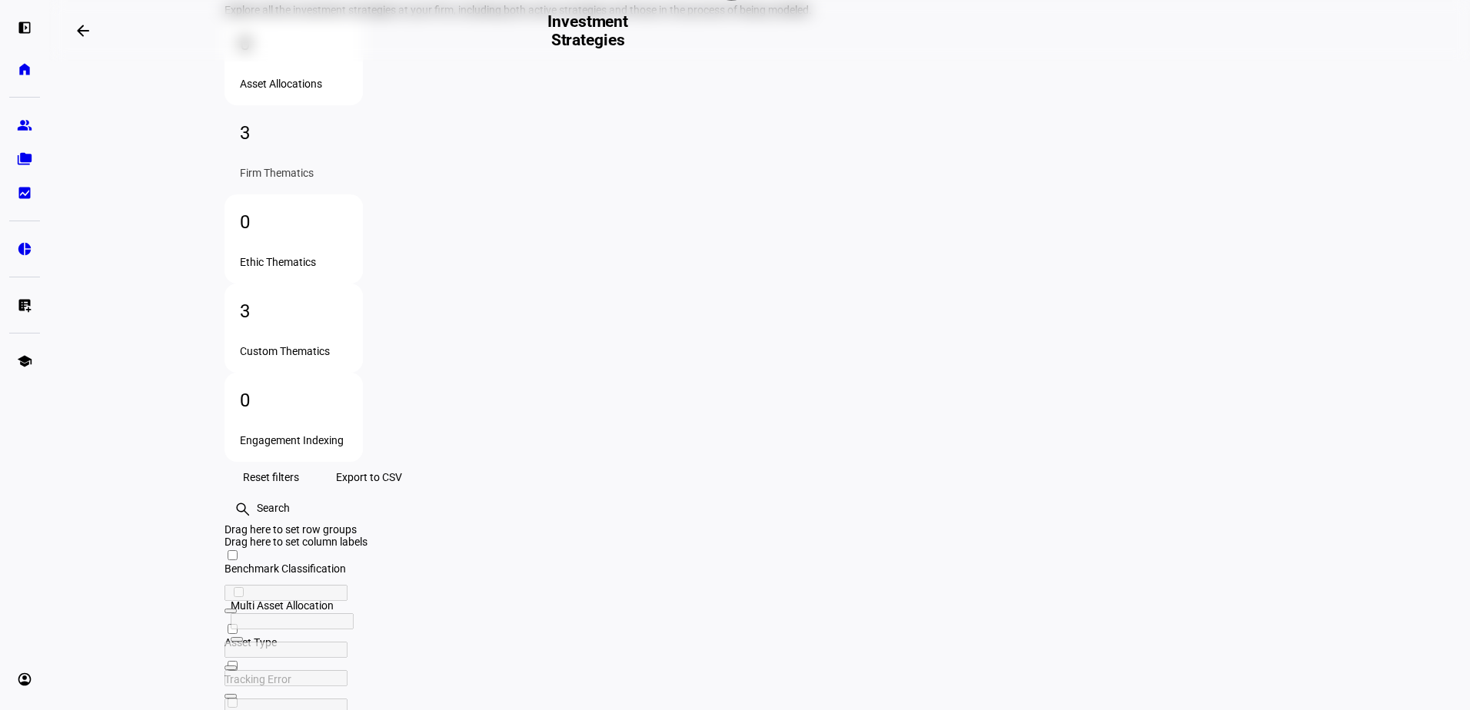
scroll to position [0, 0]
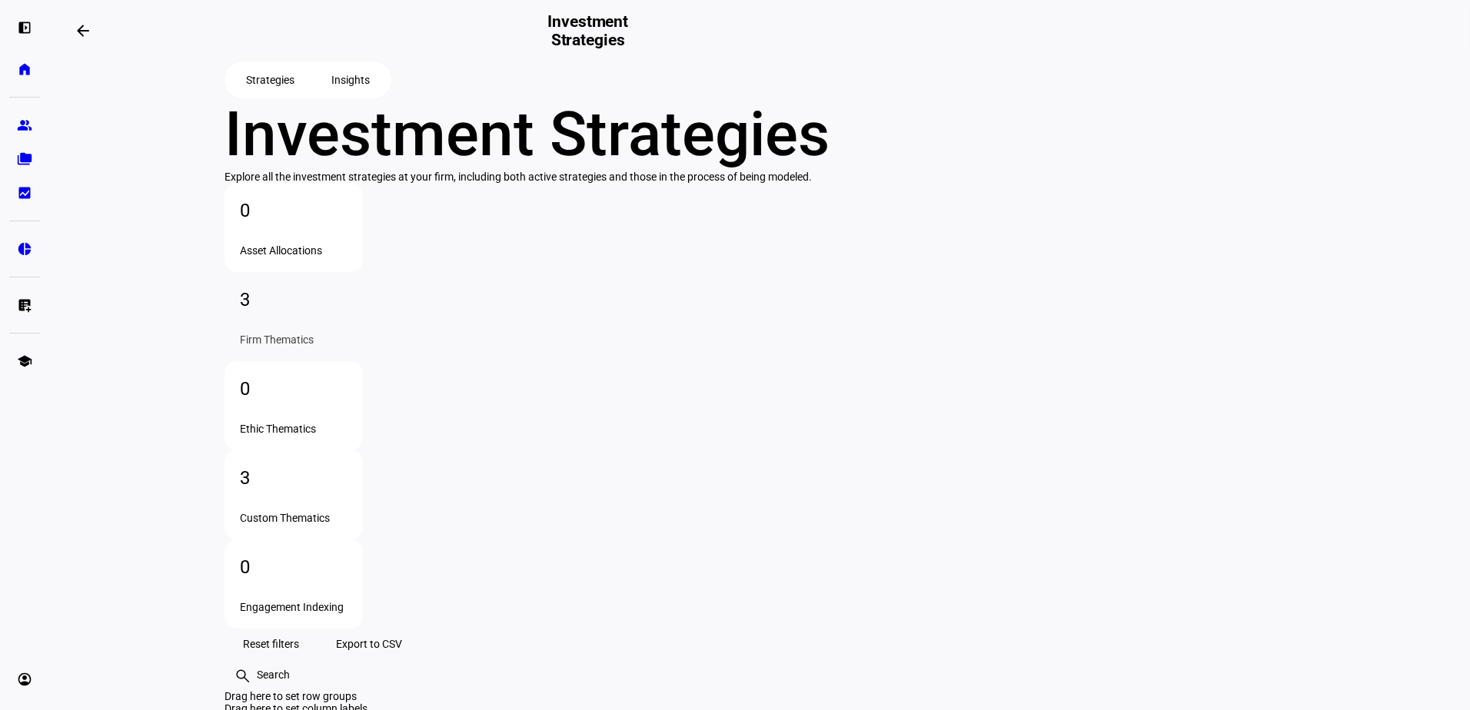
click at [341, 95] on span "Insights" at bounding box center [350, 80] width 38 height 31
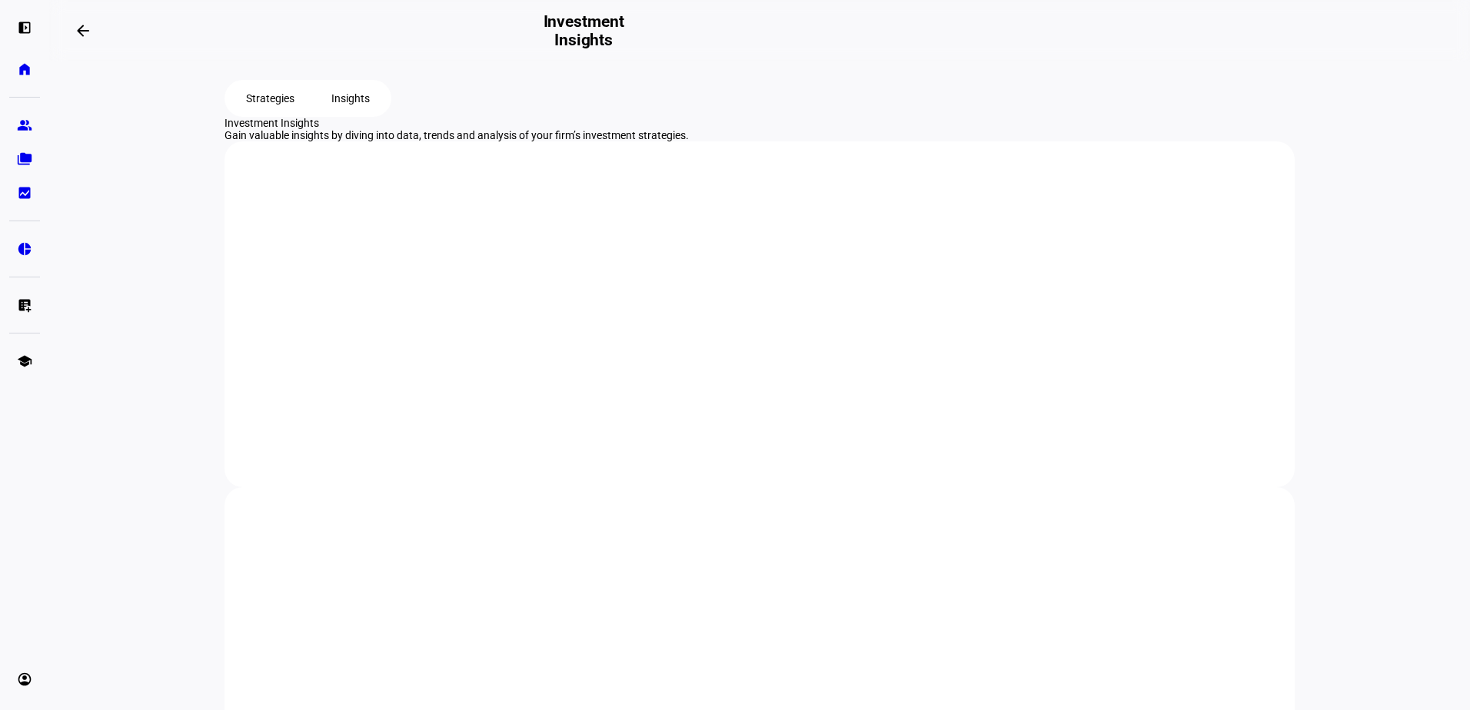
click at [260, 114] on span "Strategies" at bounding box center [270, 98] width 48 height 31
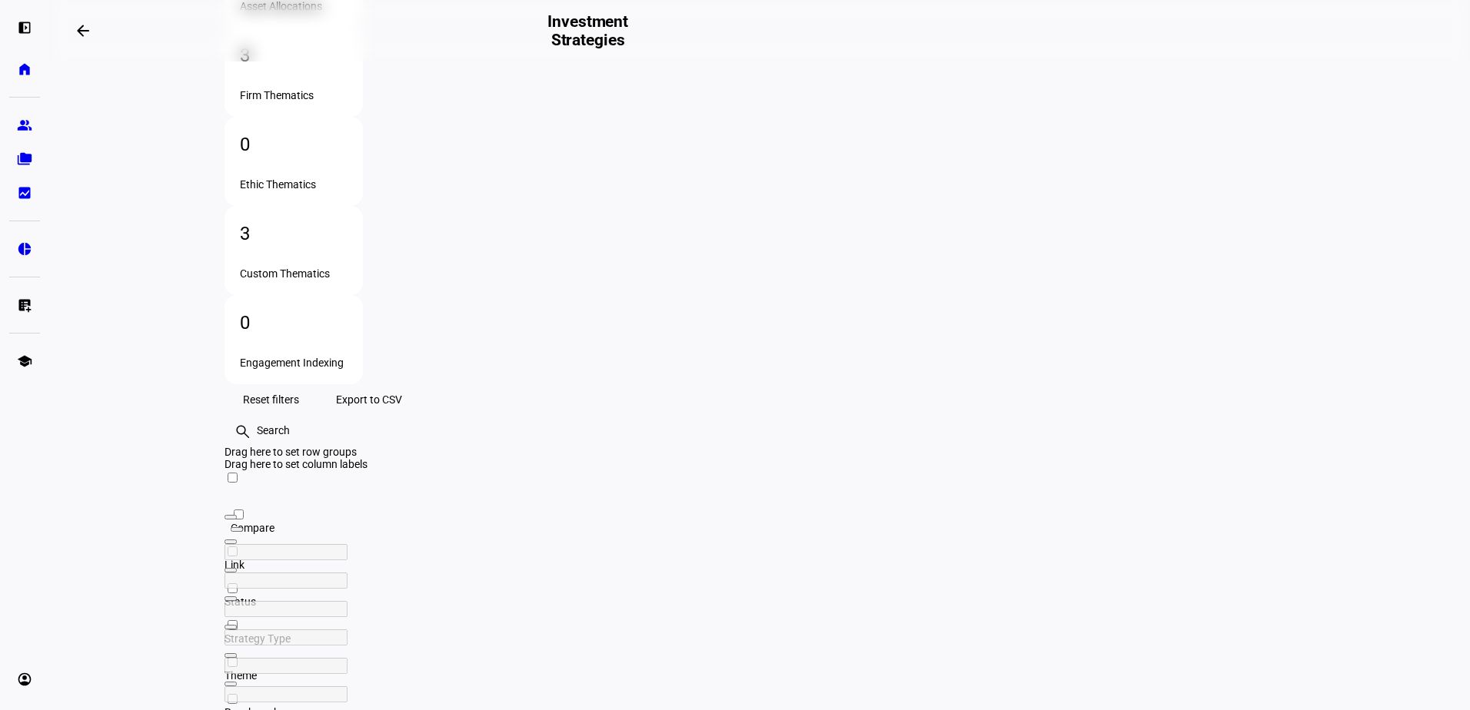
scroll to position [245, 0]
click at [1056, 117] on div "0 Asset Allocations 3 Firm Thematics 0 Ethic Thematics 3 Custom Thematics 0 Eng…" at bounding box center [759, 161] width 1070 height 446
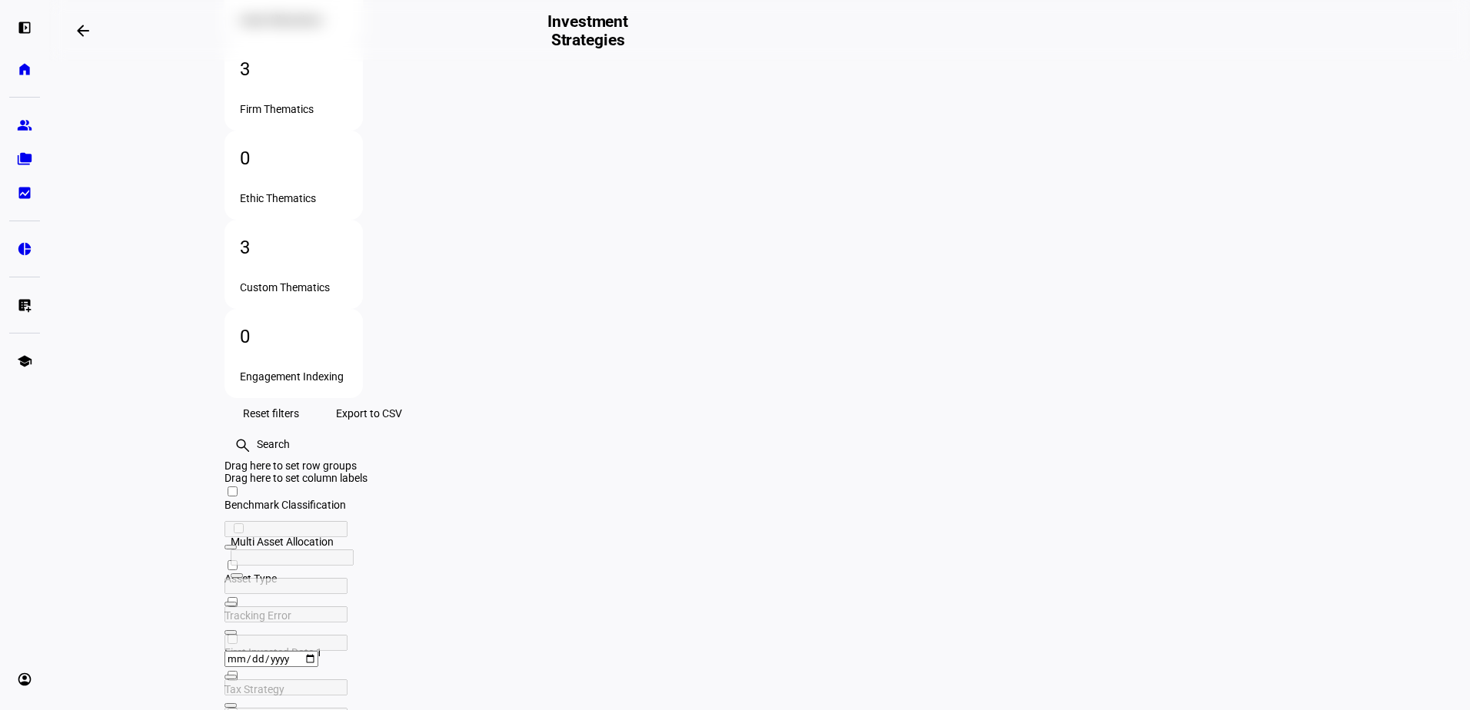
scroll to position [0, 147]
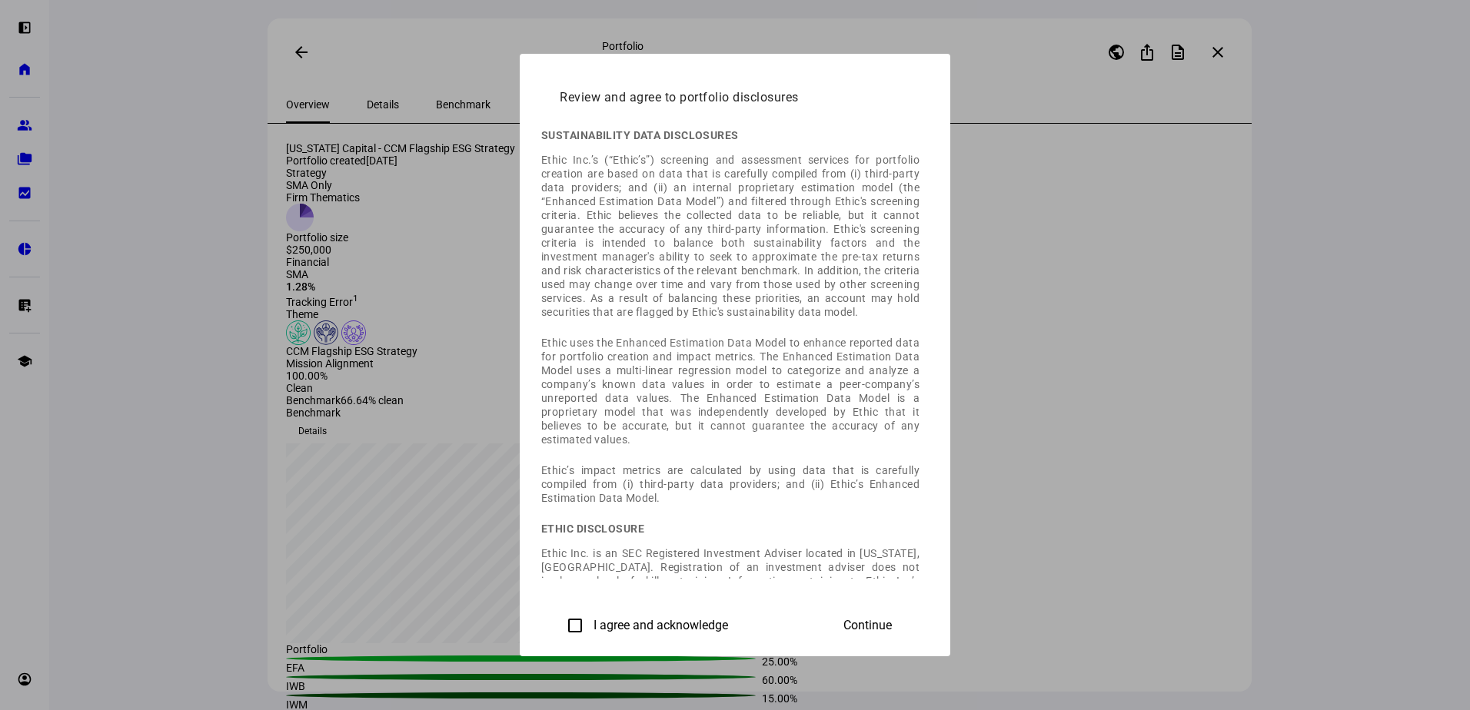
click at [560, 621] on input "I agree and acknowledge" at bounding box center [575, 625] width 31 height 31
checkbox input "true"
click at [892, 619] on span "Continue" at bounding box center [867, 626] width 48 height 14
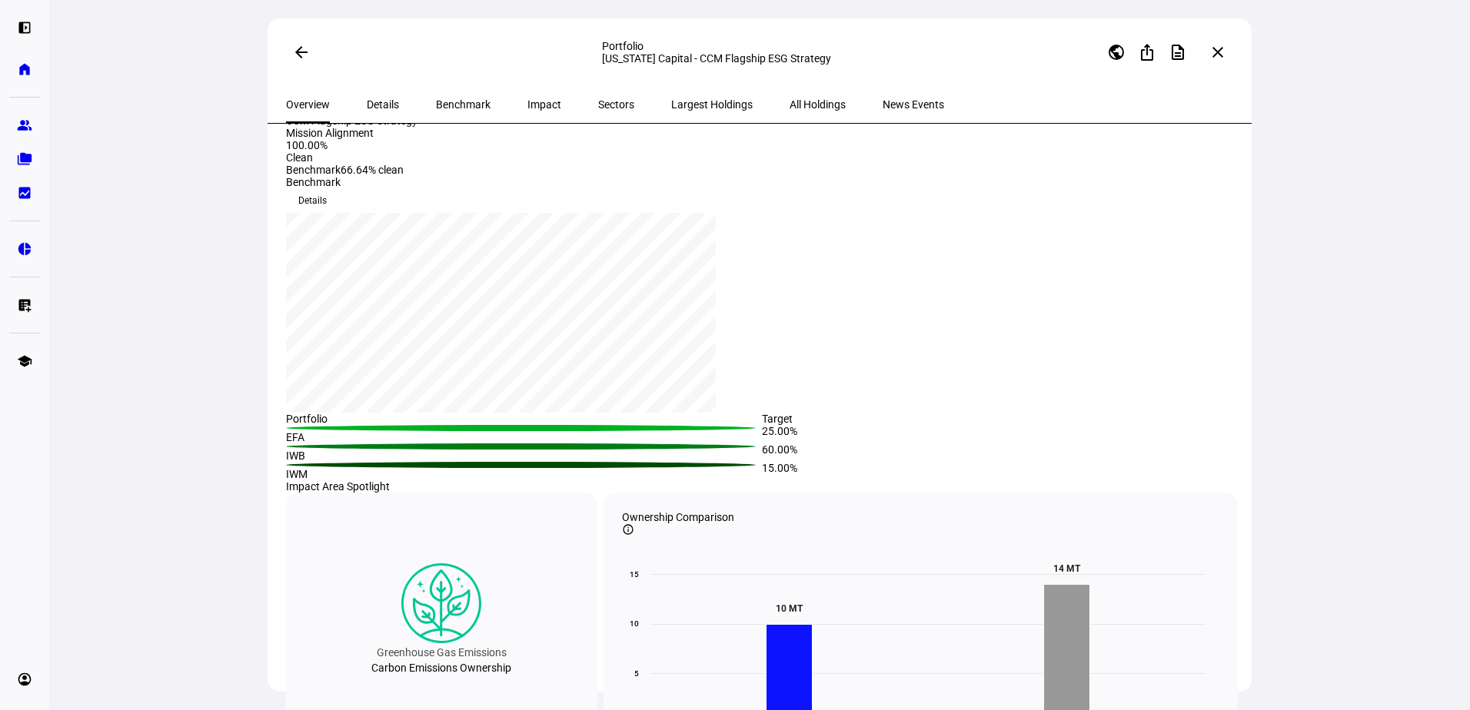
click at [392, 127] on div "CCM Flagship ESG Strategy" at bounding box center [761, 121] width 951 height 12
